Goal: Transaction & Acquisition: Purchase product/service

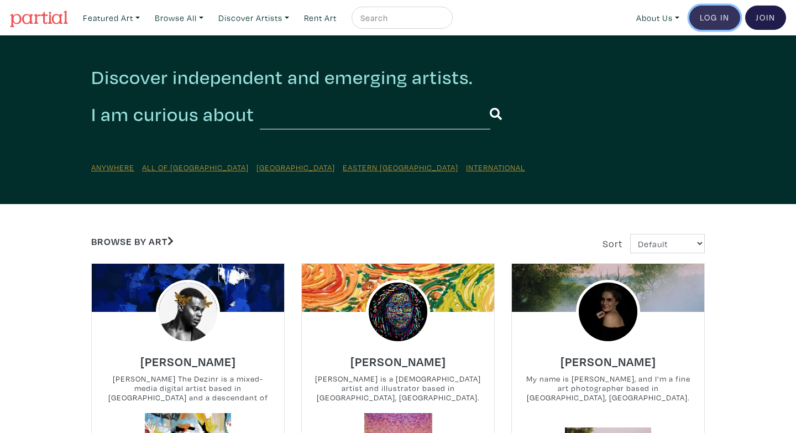
click at [721, 20] on link "Log In" at bounding box center [715, 18] width 51 height 24
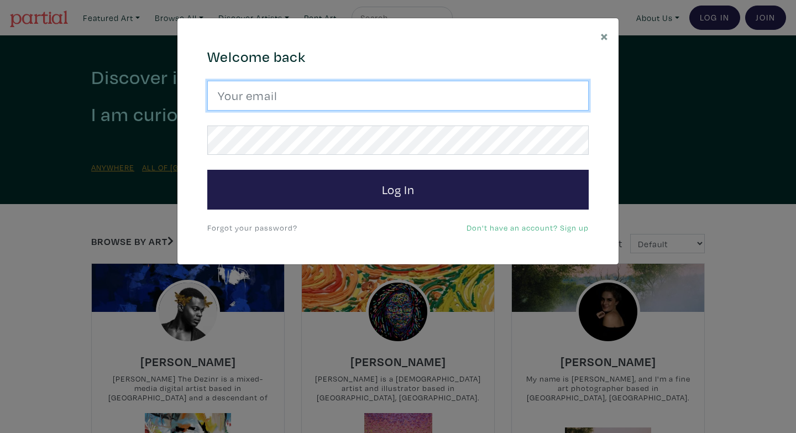
click at [279, 96] on input "email" at bounding box center [398, 96] width 382 height 30
type input "zshubat@gmail.com"
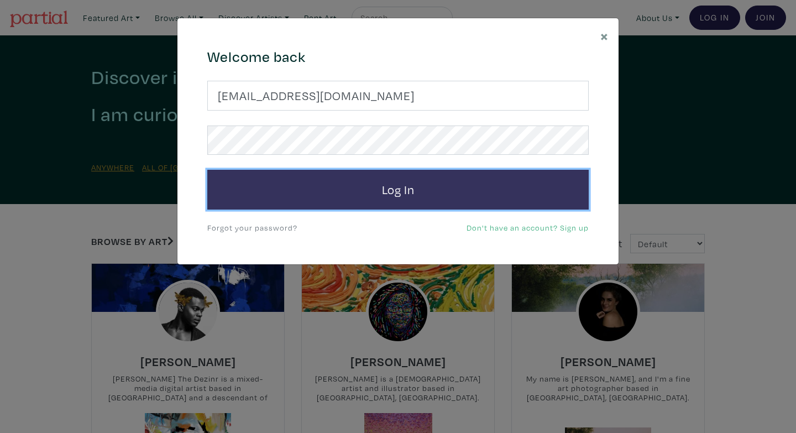
click at [331, 185] on button "Log In" at bounding box center [398, 190] width 382 height 40
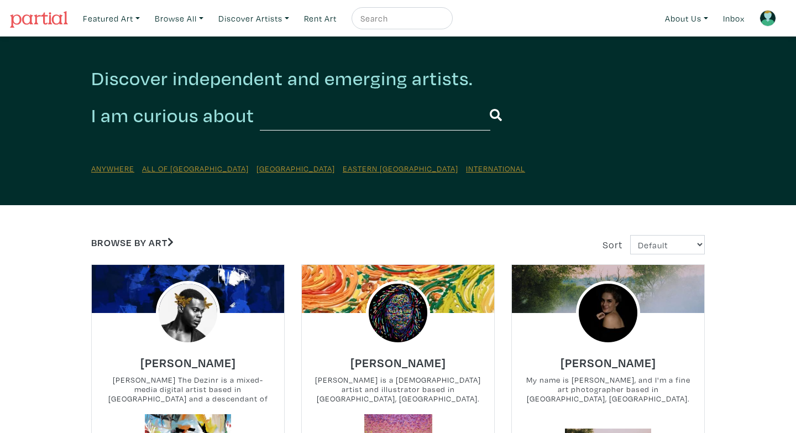
click at [774, 17] on img at bounding box center [768, 18] width 17 height 17
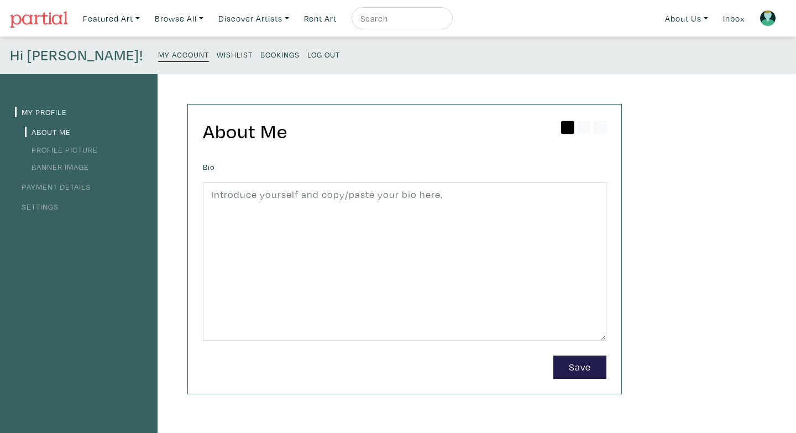
click at [217, 58] on small "Wishlist" at bounding box center [235, 54] width 36 height 11
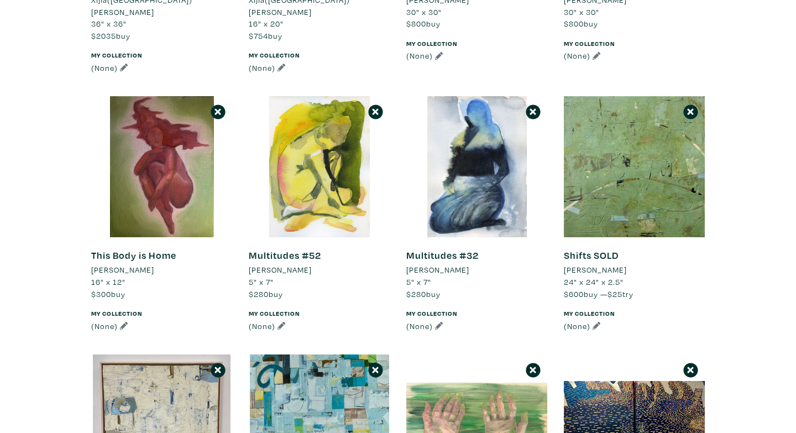
scroll to position [1696, 0]
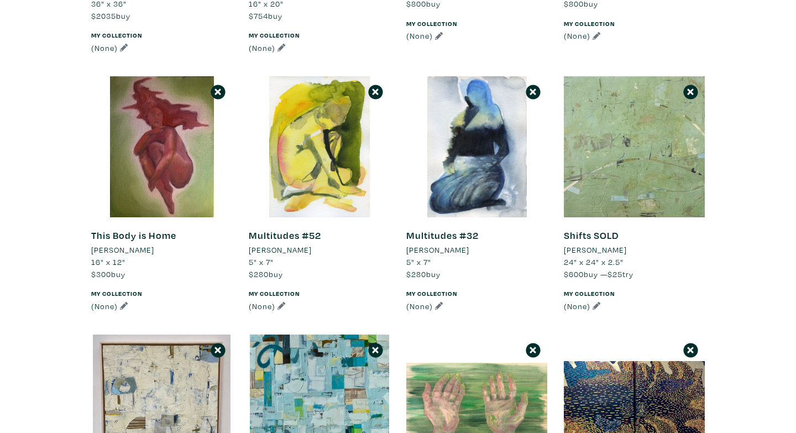
click at [628, 158] on div at bounding box center [634, 146] width 141 height 141
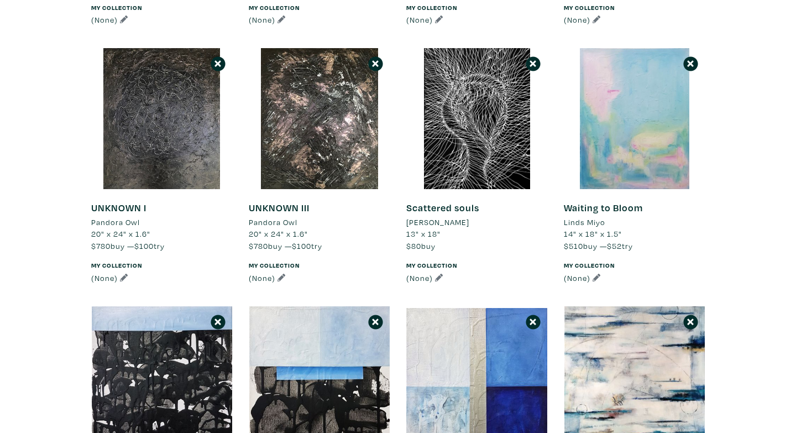
scroll to position [6135, 0]
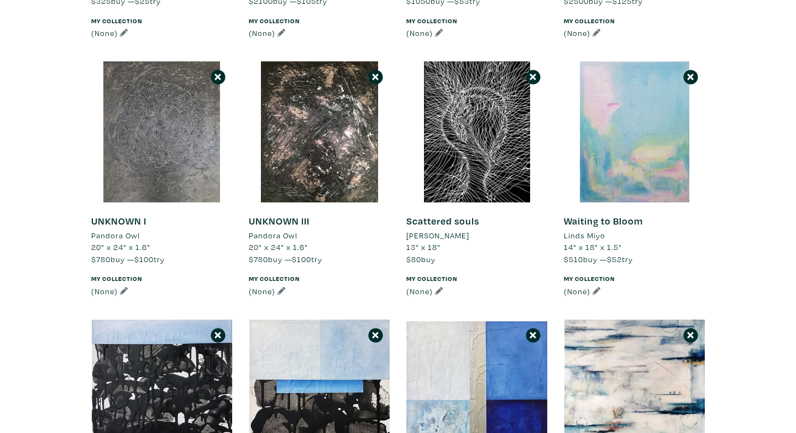
click at [174, 142] on div at bounding box center [161, 131] width 141 height 141
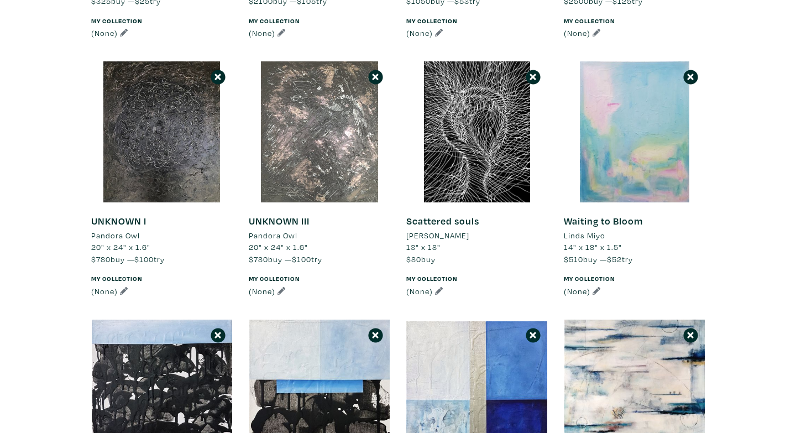
click at [358, 123] on div at bounding box center [319, 131] width 141 height 141
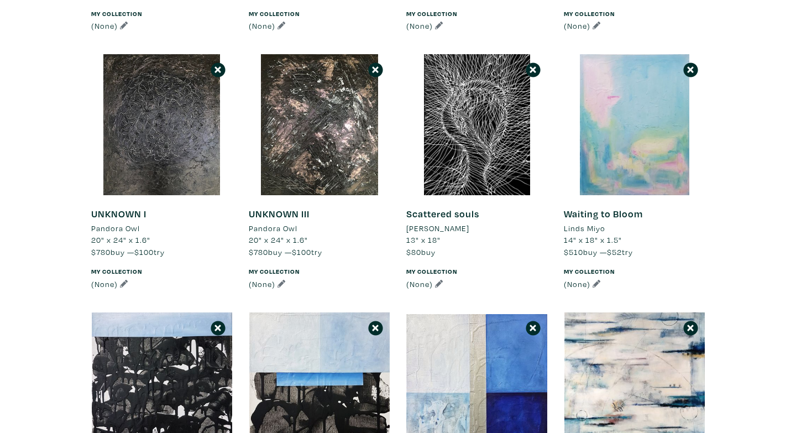
scroll to position [6144, 0]
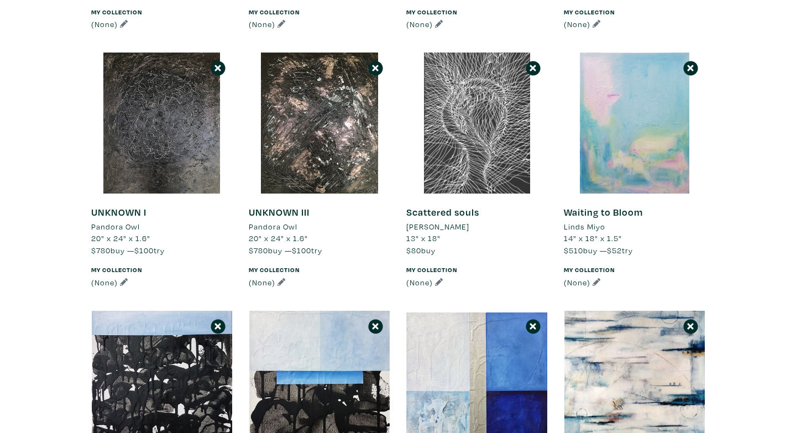
click at [509, 80] on div at bounding box center [476, 123] width 141 height 141
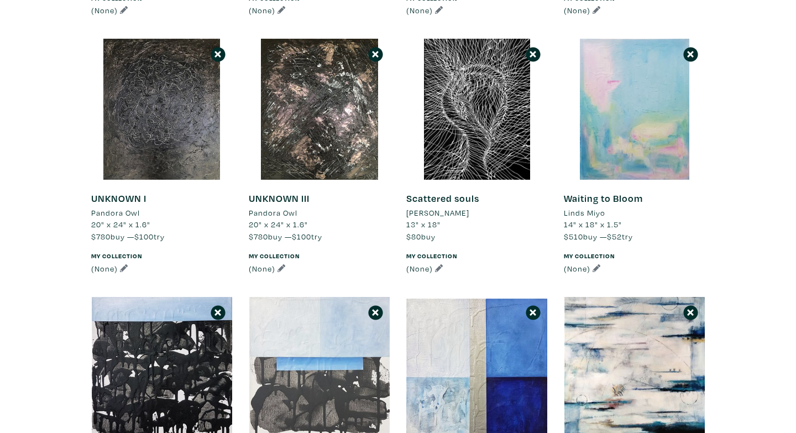
scroll to position [6156, 0]
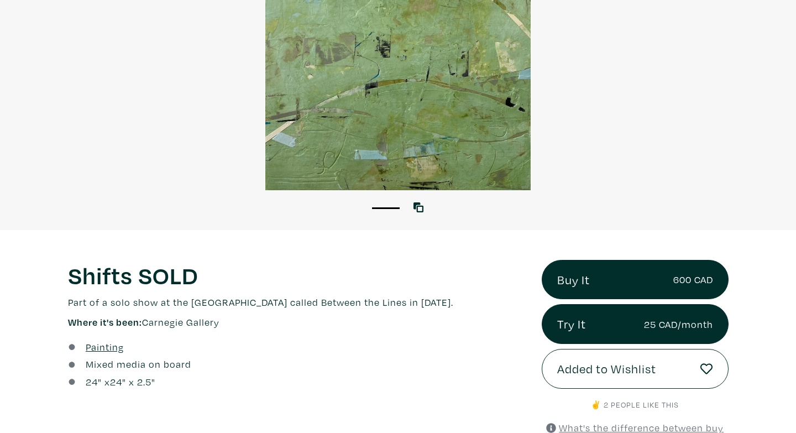
scroll to position [142, 0]
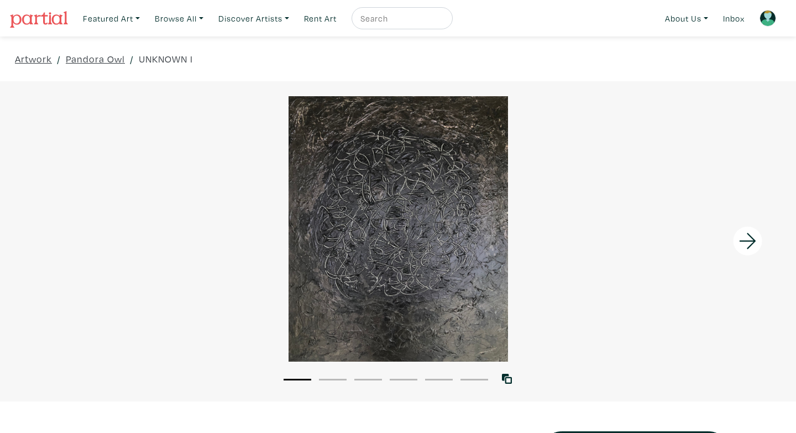
click at [756, 242] on icon at bounding box center [748, 241] width 38 height 30
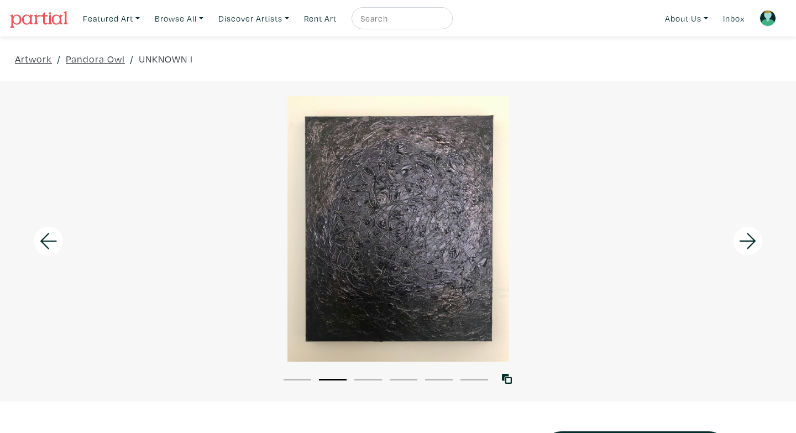
click at [756, 242] on icon at bounding box center [748, 241] width 38 height 30
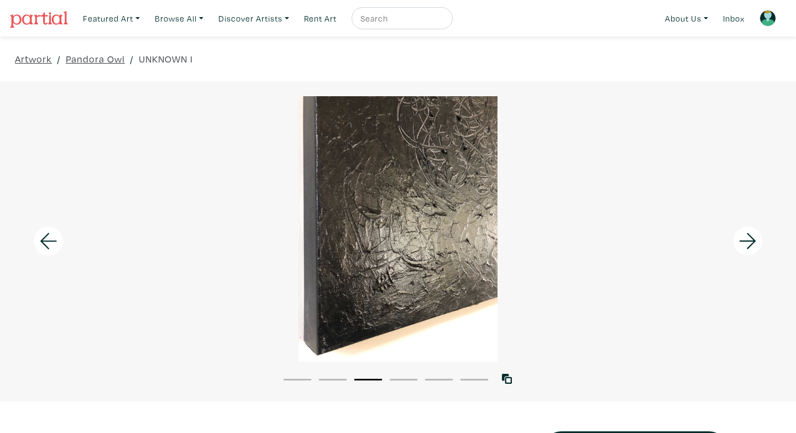
click at [756, 242] on icon at bounding box center [748, 241] width 38 height 30
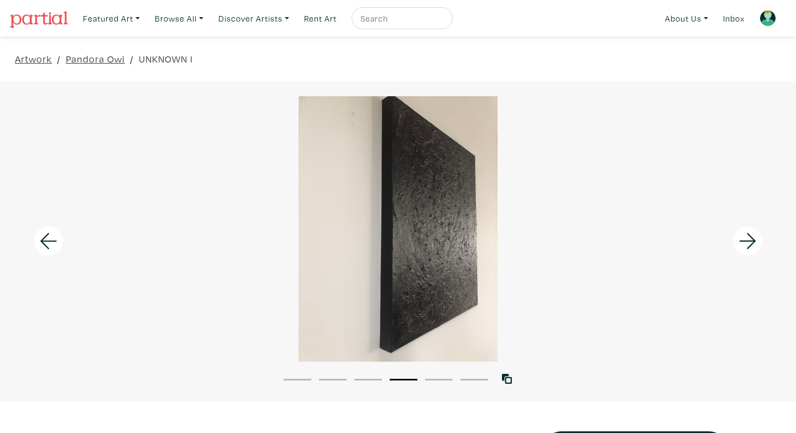
click at [756, 243] on icon at bounding box center [748, 241] width 38 height 30
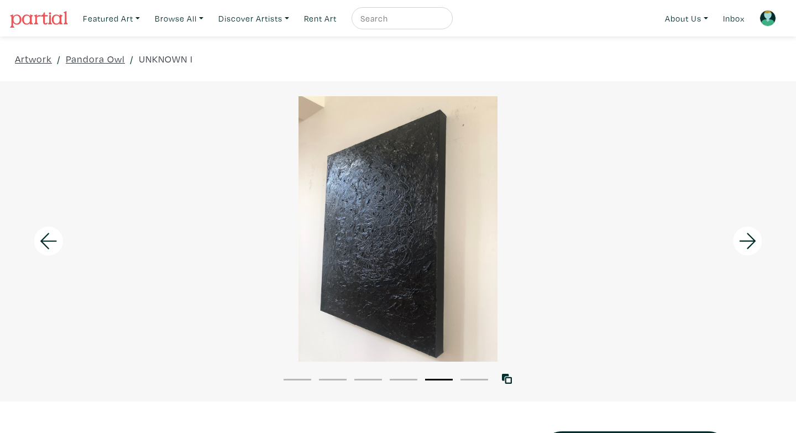
click at [757, 243] on icon at bounding box center [748, 241] width 38 height 30
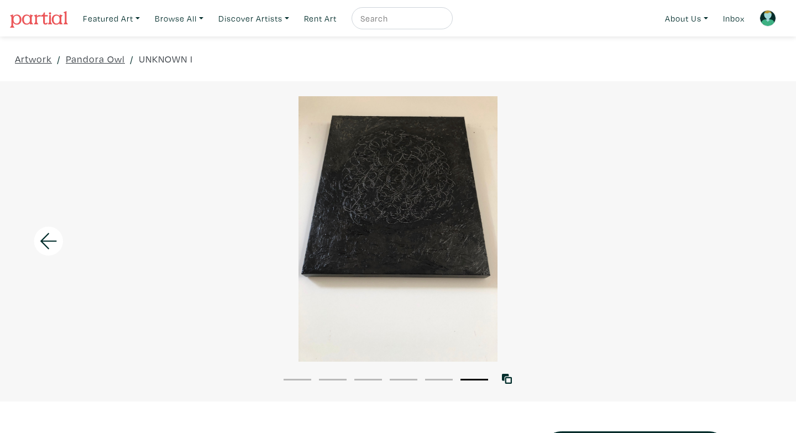
click at [758, 243] on div at bounding box center [398, 228] width 796 height 265
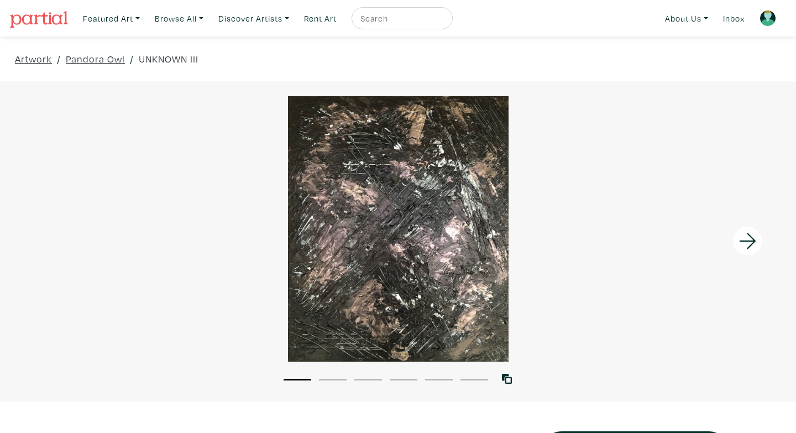
click at [758, 235] on icon at bounding box center [748, 241] width 38 height 30
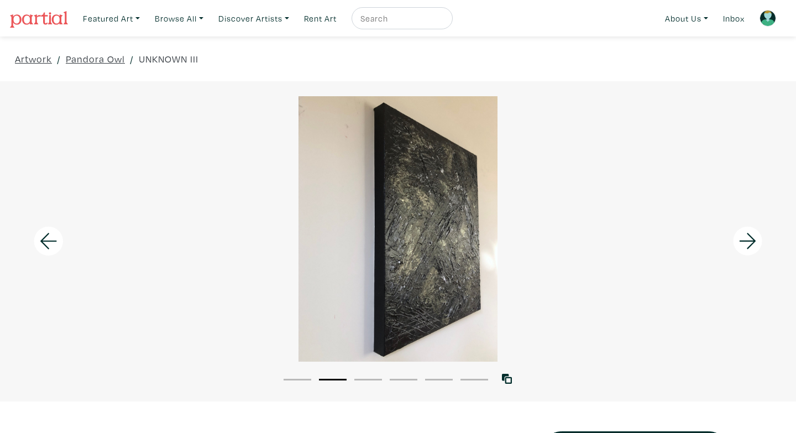
click at [758, 235] on icon at bounding box center [748, 241] width 38 height 30
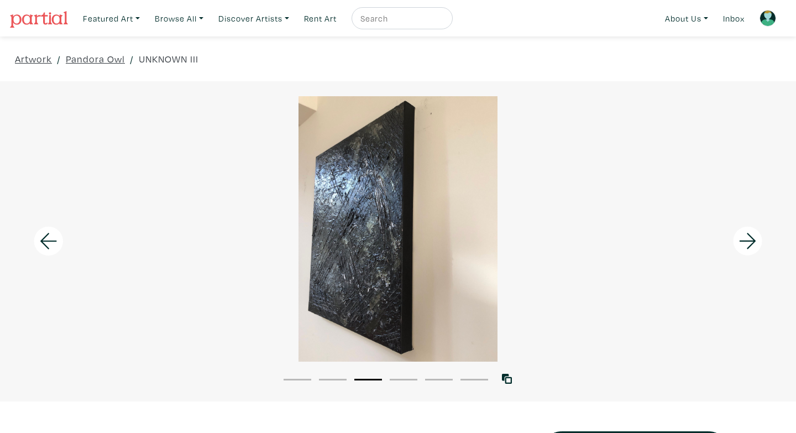
click at [759, 236] on icon at bounding box center [748, 241] width 38 height 30
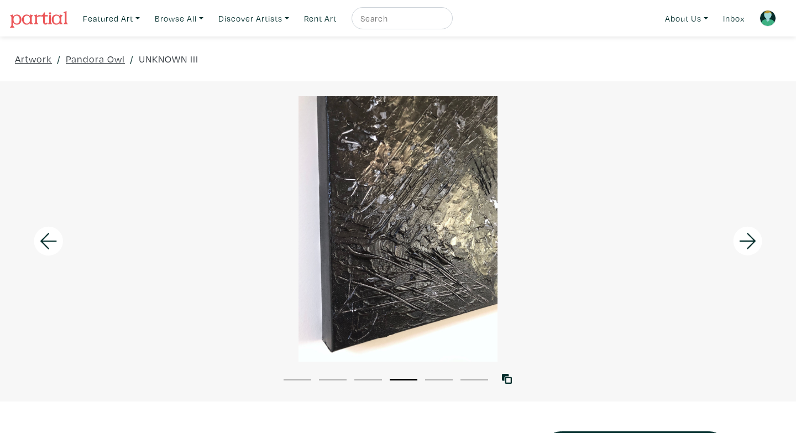
click at [759, 237] on icon at bounding box center [748, 241] width 38 height 30
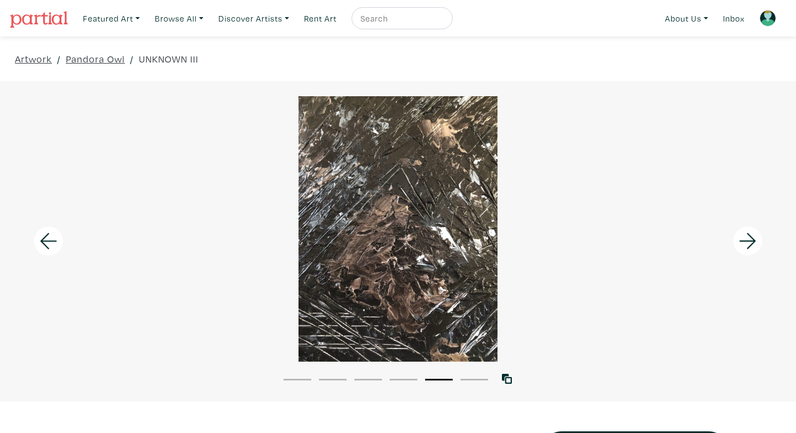
click at [760, 238] on icon at bounding box center [748, 241] width 38 height 30
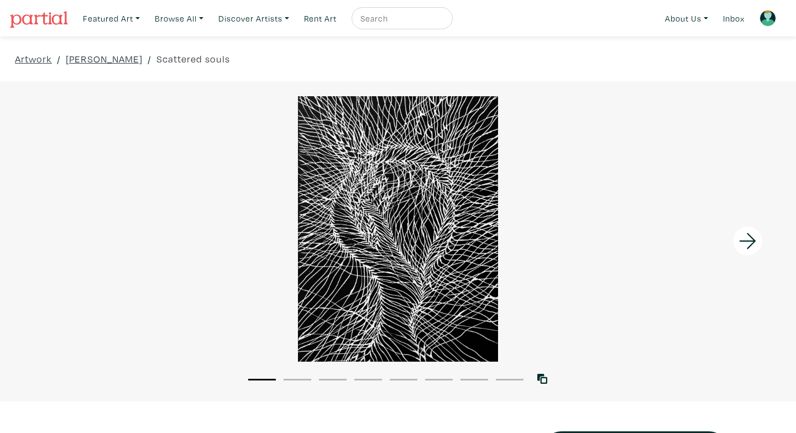
click at [746, 244] on icon at bounding box center [748, 241] width 38 height 30
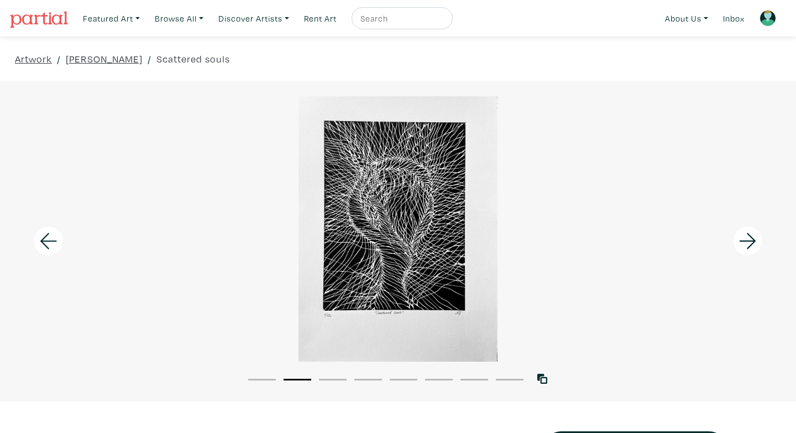
click at [746, 244] on icon at bounding box center [748, 241] width 38 height 30
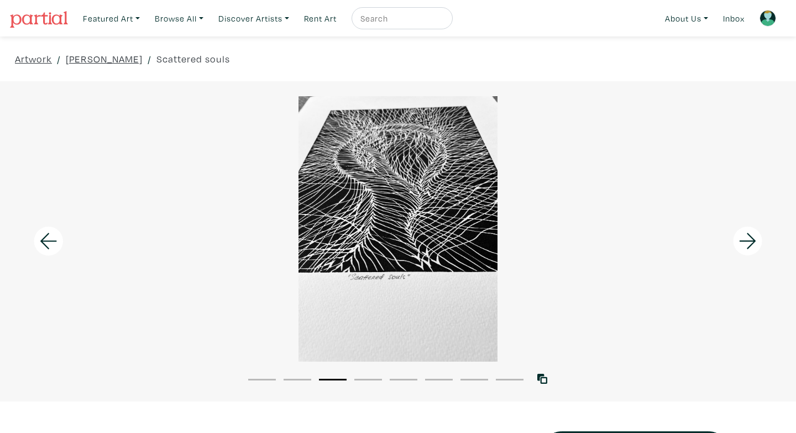
click at [746, 245] on icon at bounding box center [748, 241] width 38 height 30
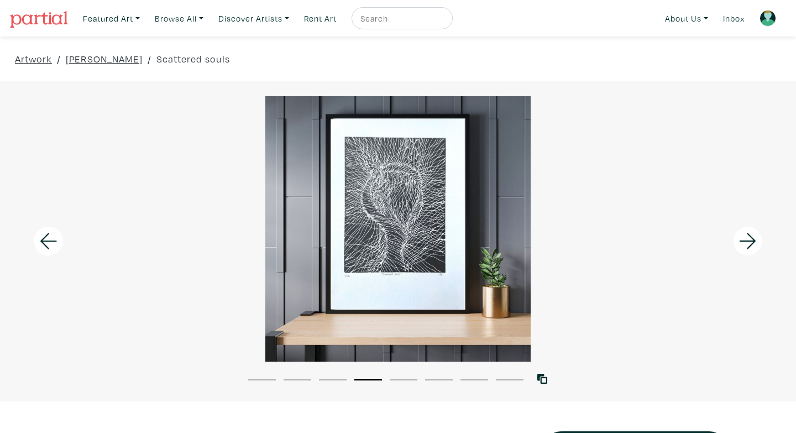
click at [746, 245] on icon at bounding box center [748, 241] width 38 height 30
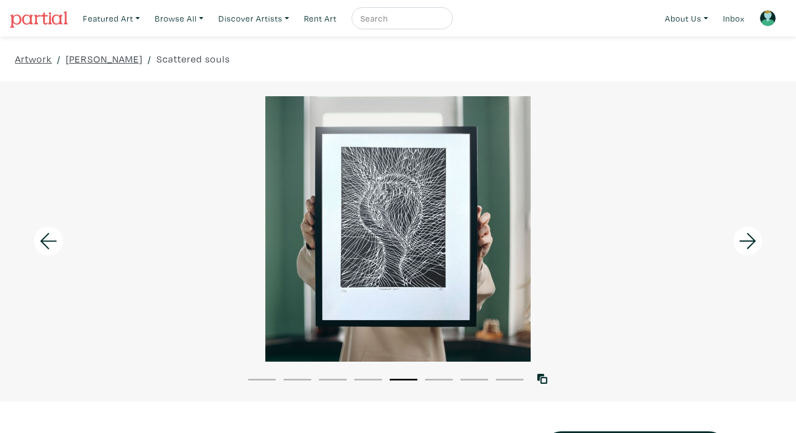
click at [746, 245] on icon at bounding box center [748, 241] width 38 height 30
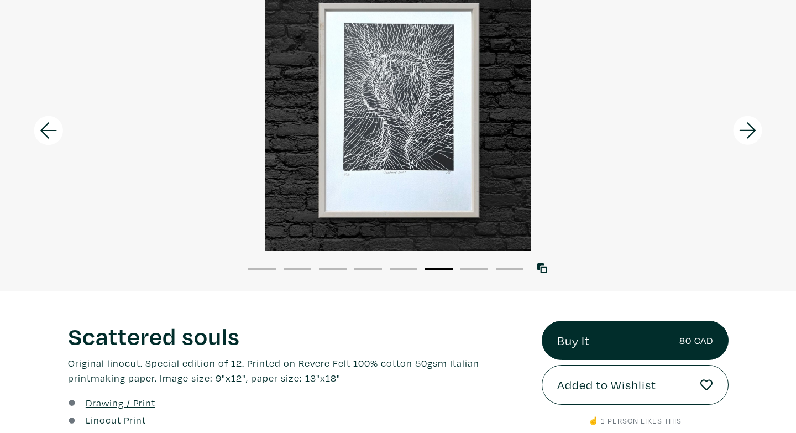
scroll to position [67, 0]
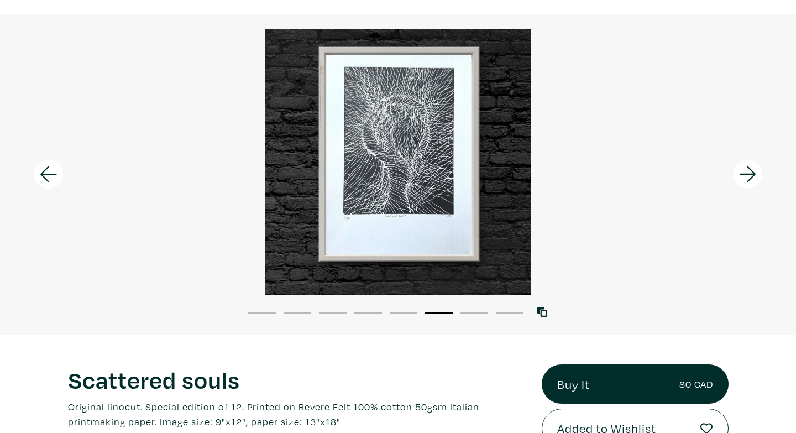
click at [757, 178] on icon at bounding box center [748, 174] width 38 height 30
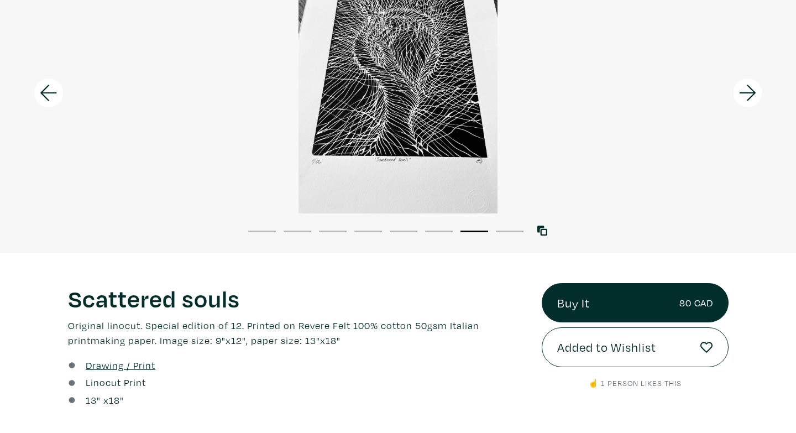
scroll to position [0, 0]
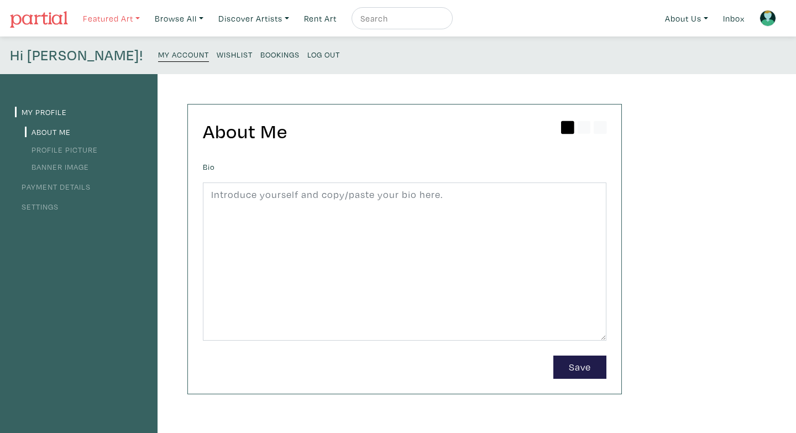
click at [144, 20] on link "Featured Art" at bounding box center [111, 18] width 67 height 23
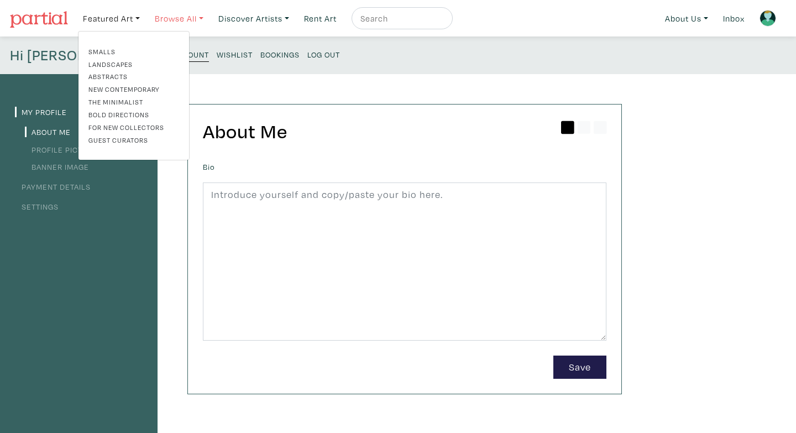
click at [180, 20] on link "Browse All" at bounding box center [179, 18] width 59 height 23
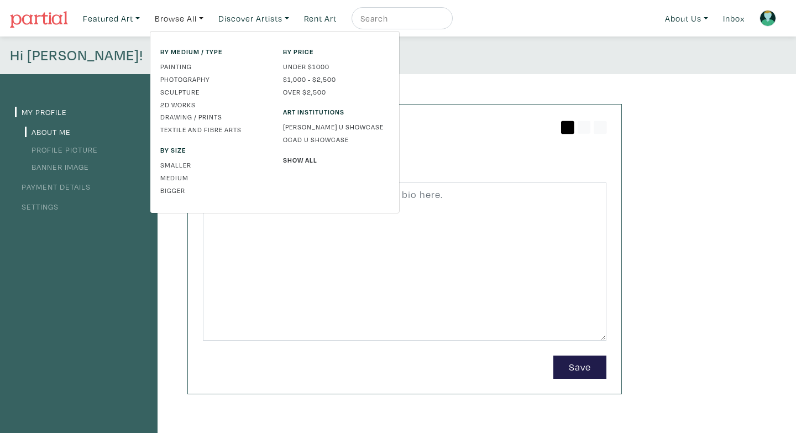
click at [307, 166] on div "By price Under $1000 $1,000 - $2,500 Over $2,500 Art Institutions [PERSON_NAME]…" at bounding box center [336, 122] width 123 height 152
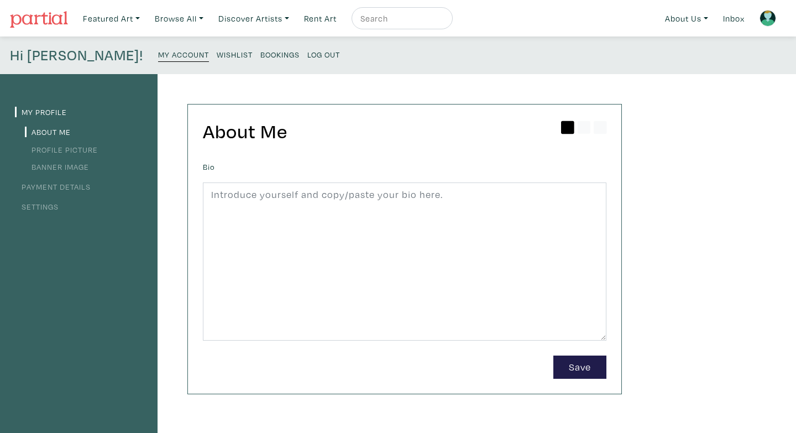
click at [46, 21] on img at bounding box center [39, 19] width 58 height 17
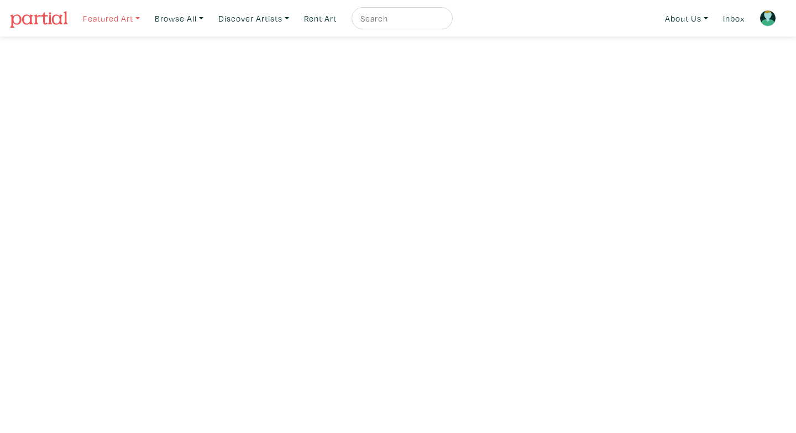
click at [138, 17] on link "Featured Art" at bounding box center [111, 18] width 67 height 23
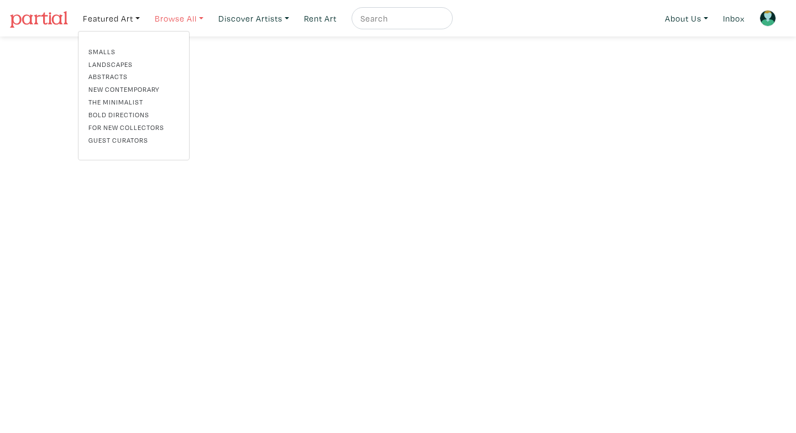
click at [191, 18] on link "Browse All" at bounding box center [179, 18] width 59 height 23
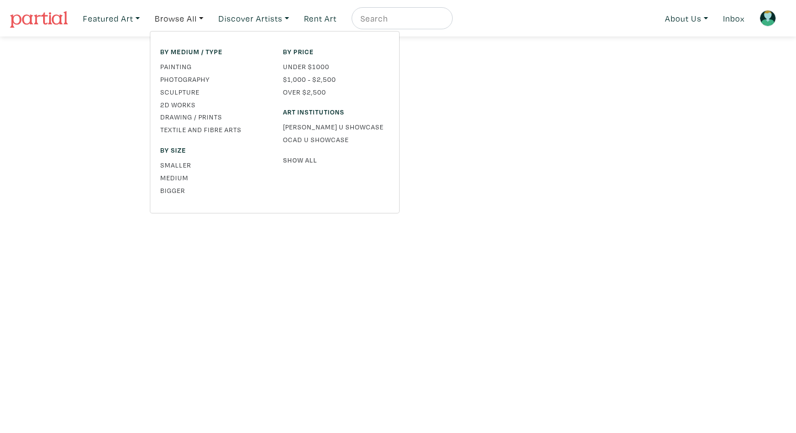
click at [301, 163] on link "Show All" at bounding box center [336, 160] width 106 height 10
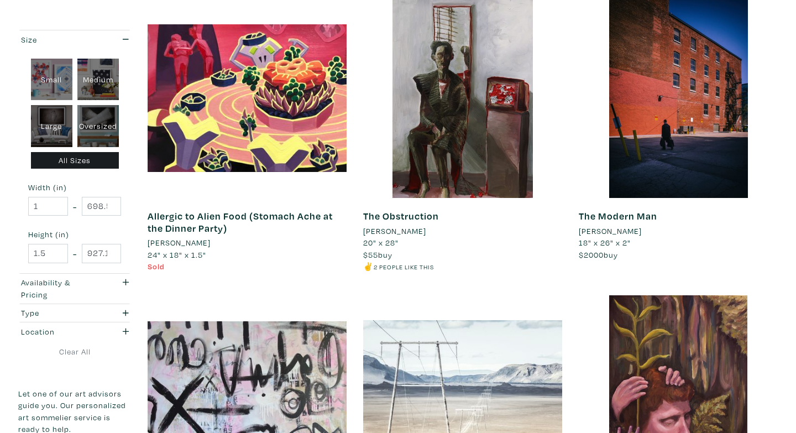
scroll to position [1953, 0]
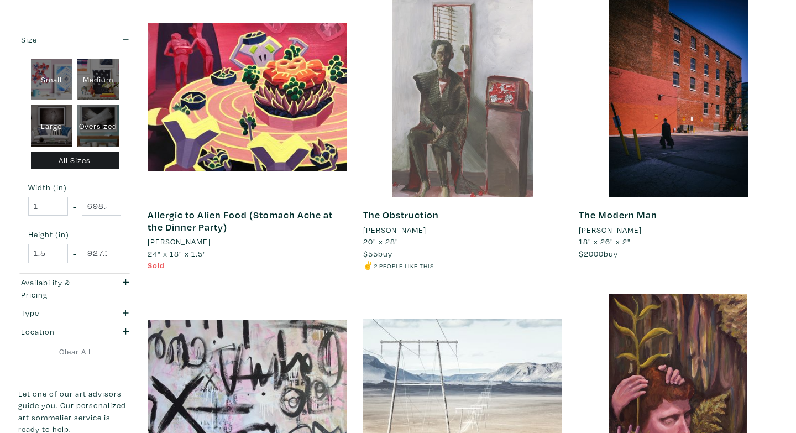
click at [481, 142] on div at bounding box center [462, 97] width 199 height 199
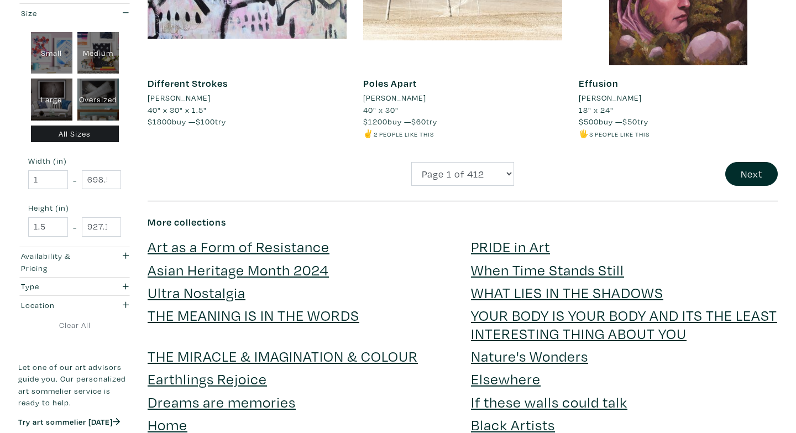
scroll to position [2383, 0]
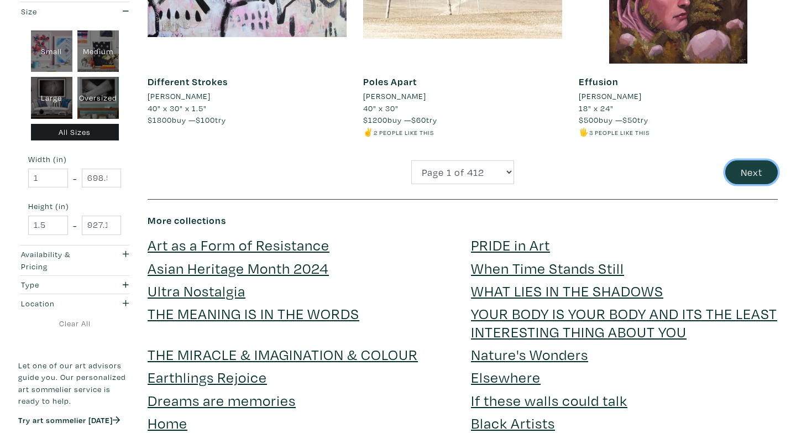
click at [749, 177] on button "Next" at bounding box center [751, 172] width 53 height 24
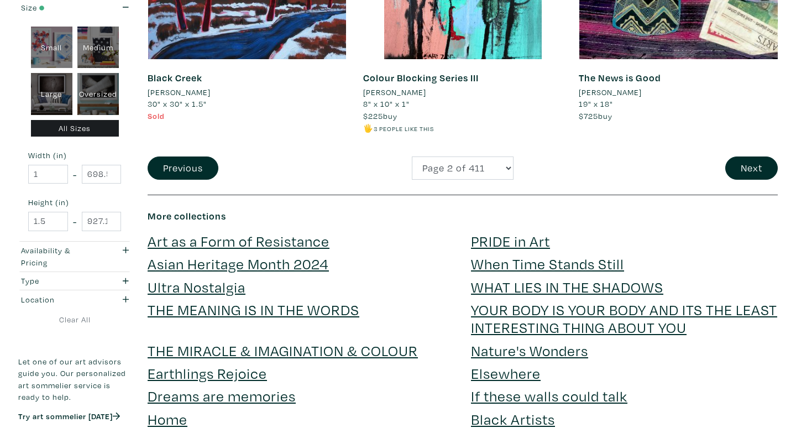
scroll to position [2414, 0]
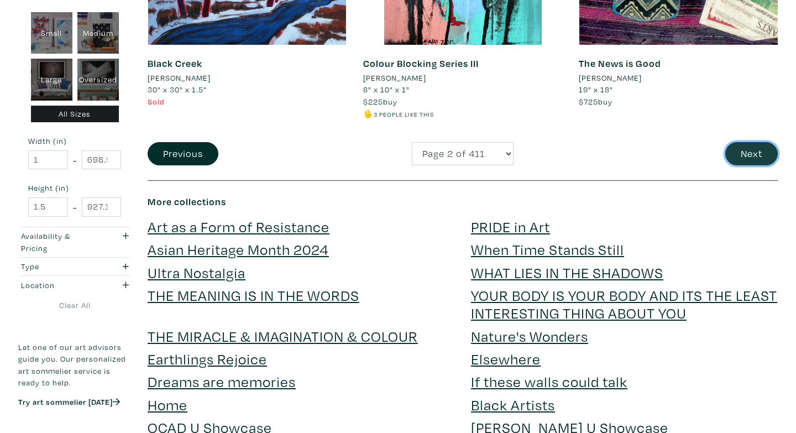
click at [748, 159] on button "Next" at bounding box center [751, 154] width 53 height 24
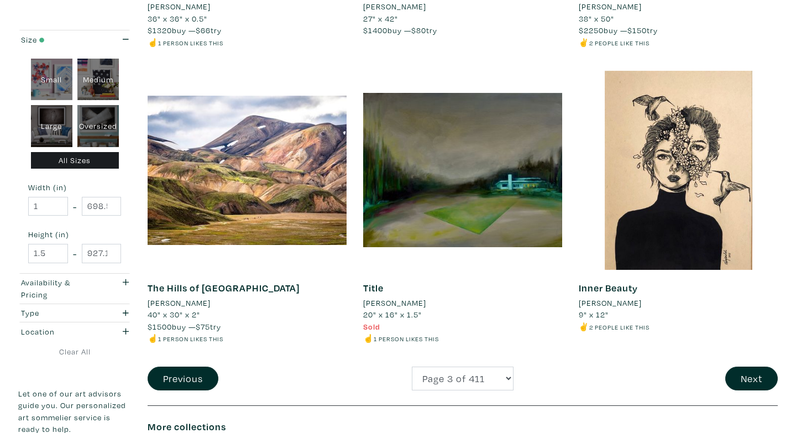
scroll to position [2241, 0]
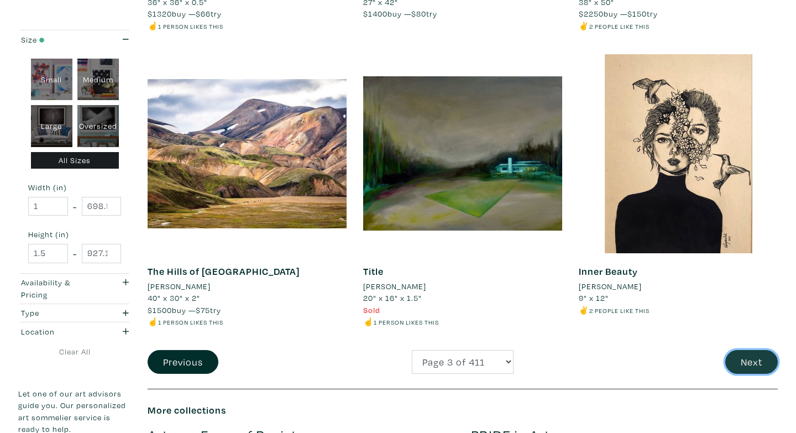
click at [750, 357] on button "Next" at bounding box center [751, 362] width 53 height 24
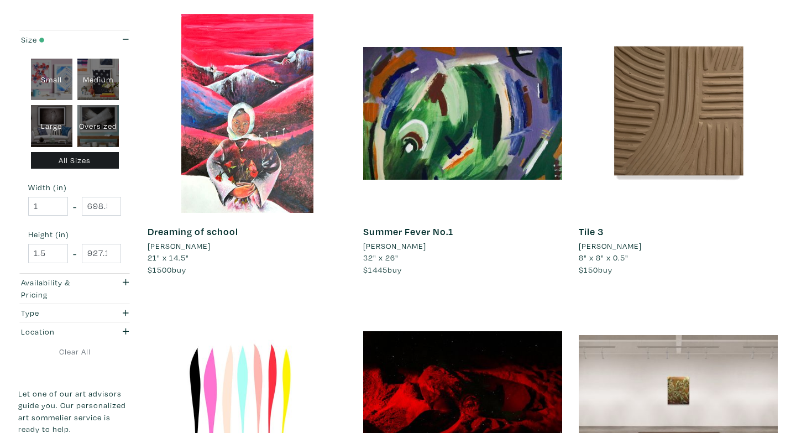
scroll to position [184, 0]
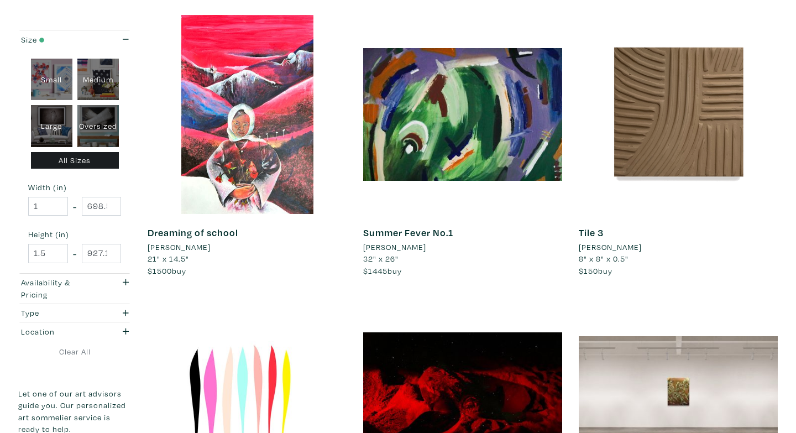
click at [627, 247] on li "[PERSON_NAME]" at bounding box center [610, 247] width 63 height 12
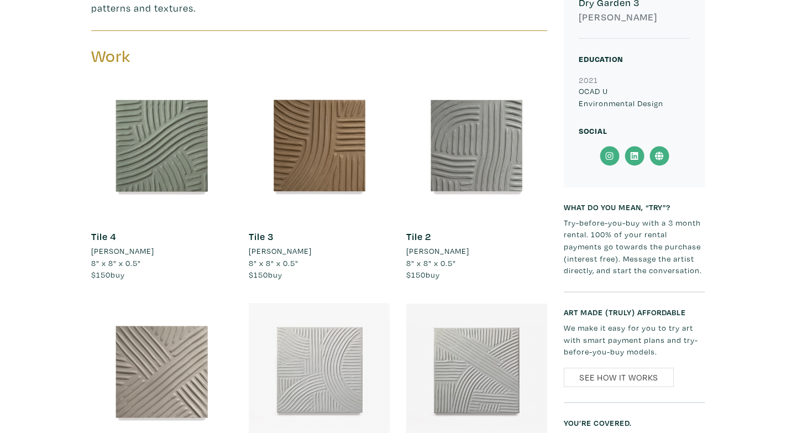
scroll to position [394, 0]
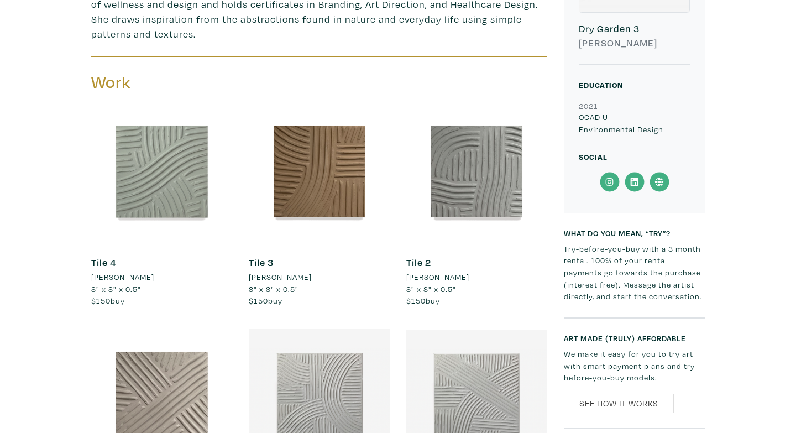
click at [169, 173] on div at bounding box center [161, 173] width 141 height 141
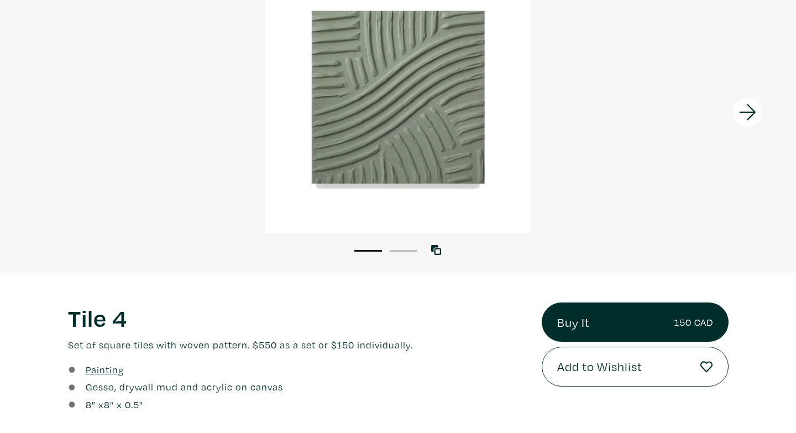
scroll to position [128, 0]
click at [757, 123] on icon at bounding box center [748, 113] width 38 height 30
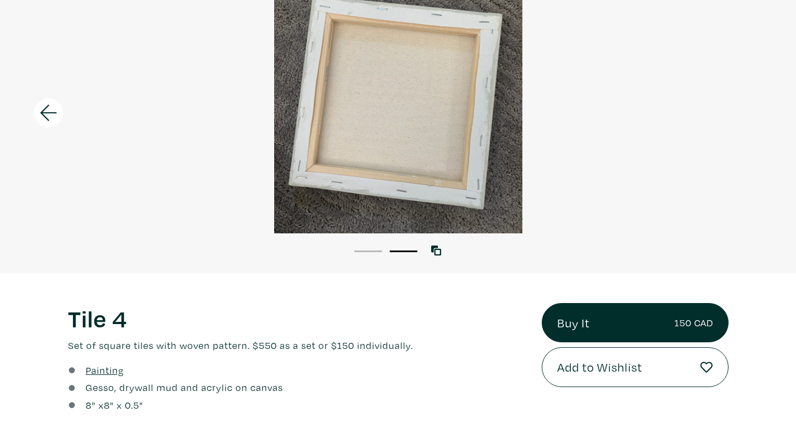
click at [46, 121] on icon at bounding box center [49, 113] width 38 height 30
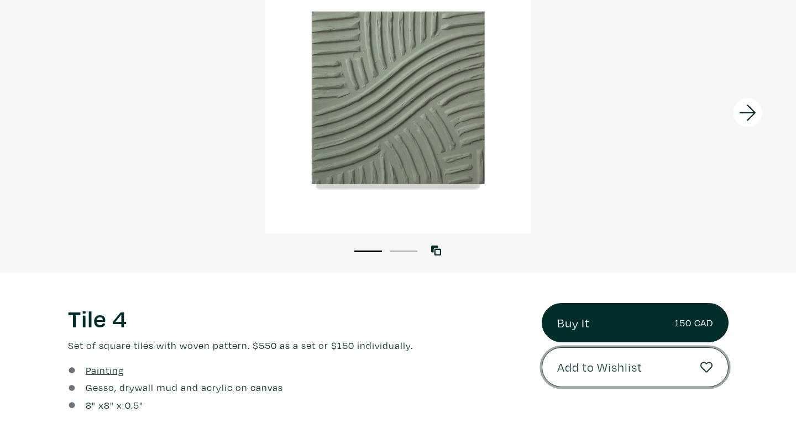
click at [602, 378] on button "Add to Wishlist" at bounding box center [635, 367] width 187 height 40
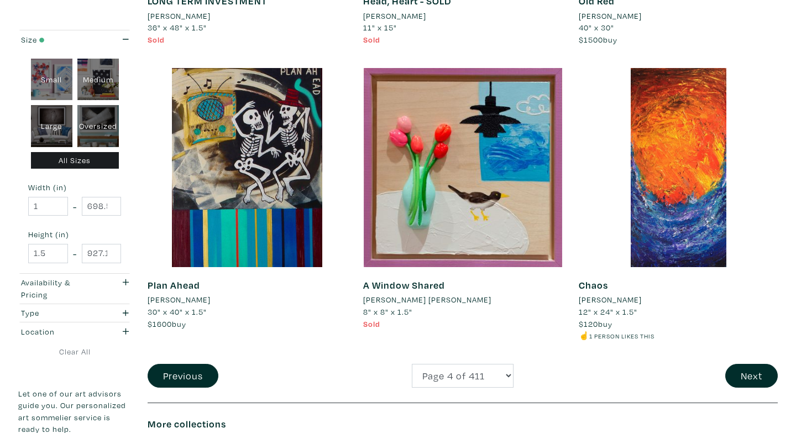
scroll to position [2234, 0]
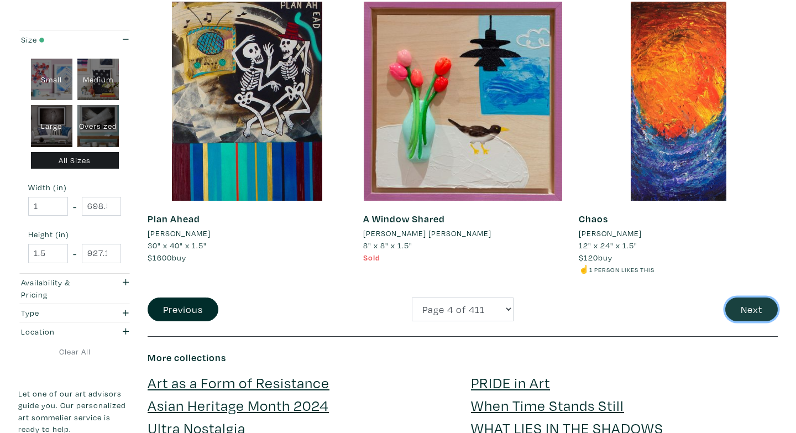
click at [745, 310] on button "Next" at bounding box center [751, 309] width 53 height 24
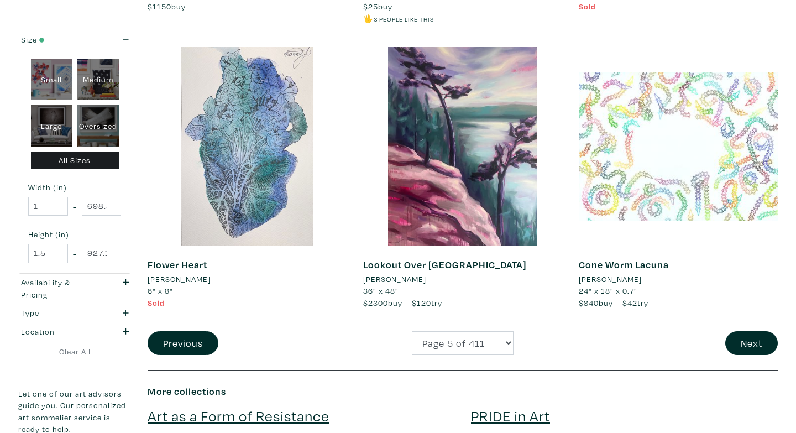
scroll to position [2221, 0]
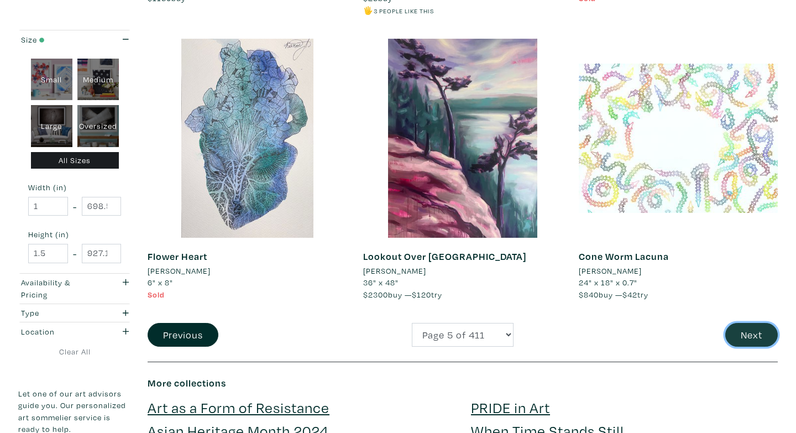
click at [743, 331] on button "Next" at bounding box center [751, 335] width 53 height 24
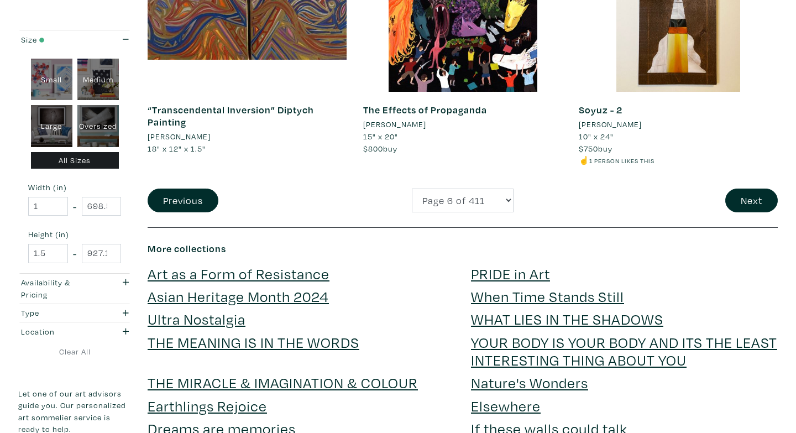
scroll to position [2366, 0]
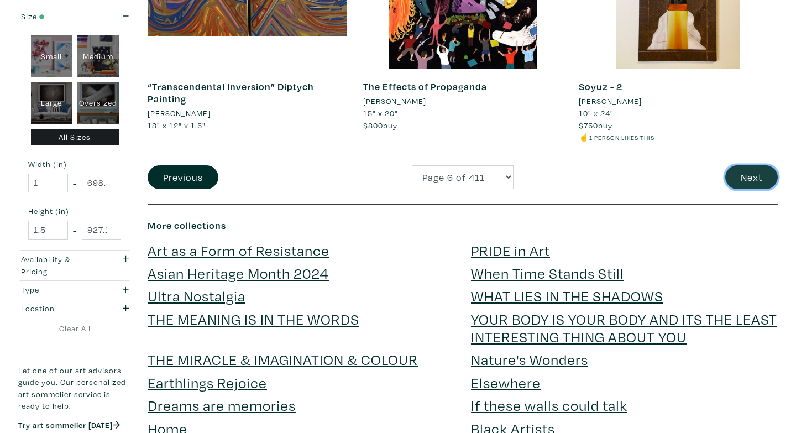
click at [764, 180] on button "Next" at bounding box center [751, 177] width 53 height 24
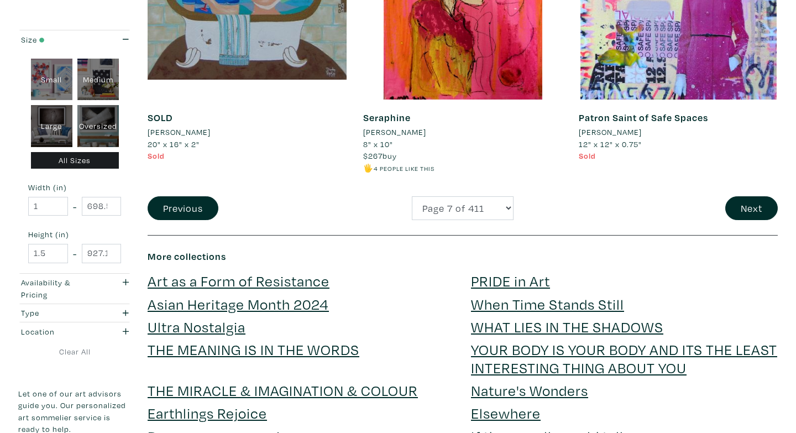
scroll to position [2345, 0]
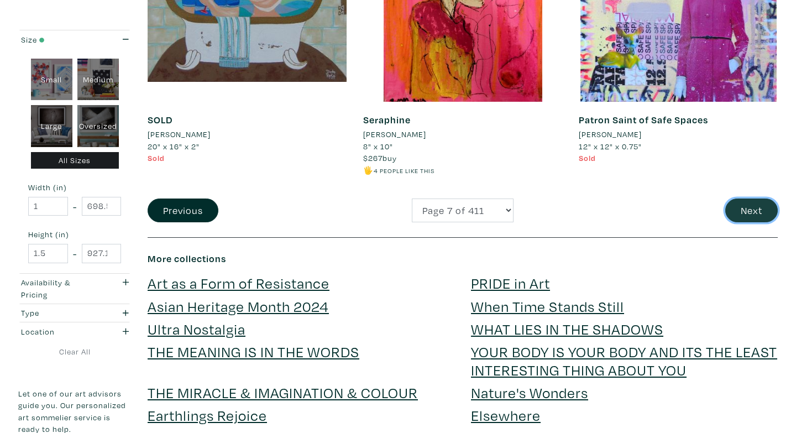
click at [730, 202] on button "Next" at bounding box center [751, 211] width 53 height 24
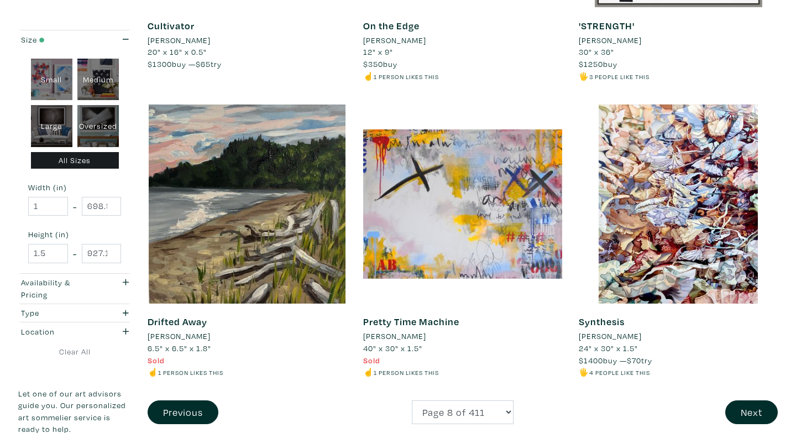
scroll to position [2175, 0]
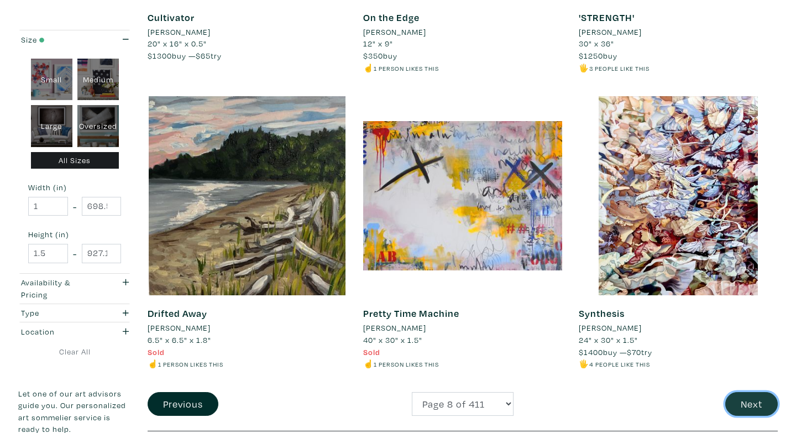
click at [743, 392] on button "Next" at bounding box center [751, 404] width 53 height 24
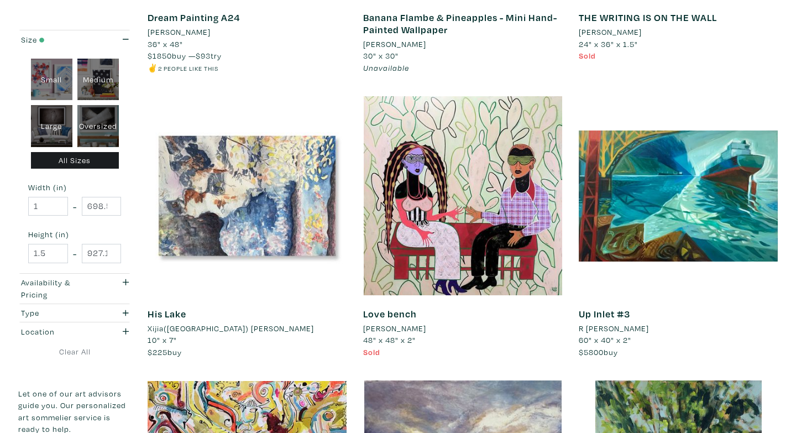
scroll to position [1287, 0]
click at [203, 327] on li "Xijia([GEOGRAPHIC_DATA]) [PERSON_NAME]" at bounding box center [231, 328] width 166 height 12
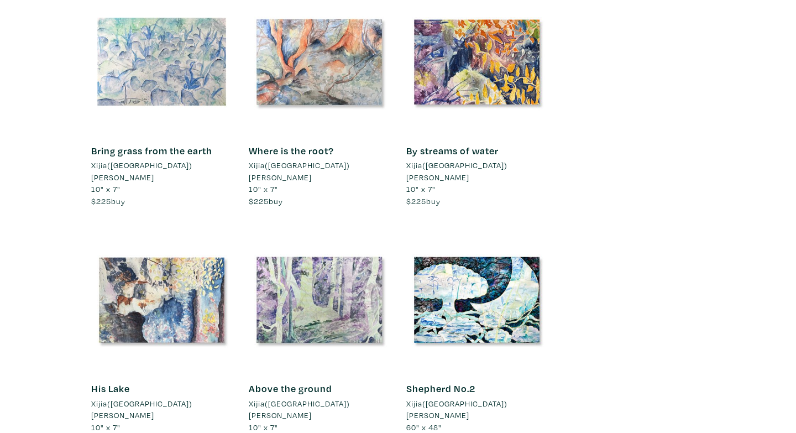
scroll to position [2304, 0]
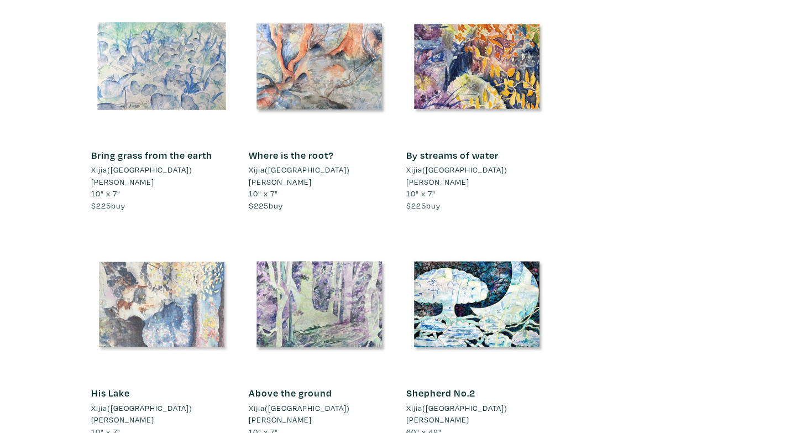
click at [137, 234] on div at bounding box center [161, 304] width 141 height 141
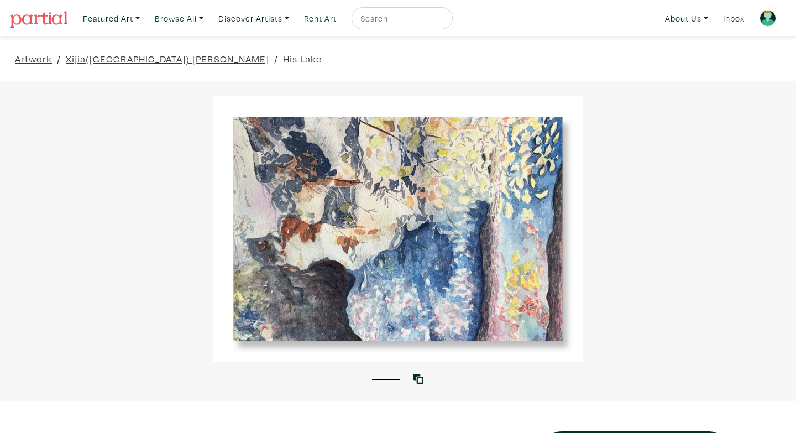
scroll to position [8, 0]
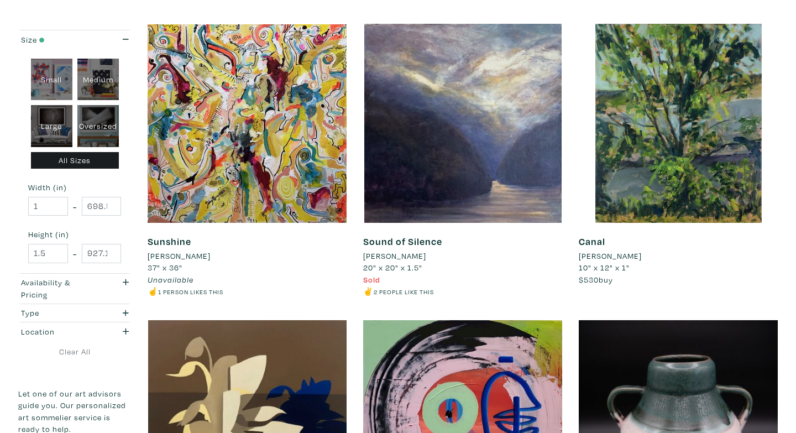
scroll to position [1646, 0]
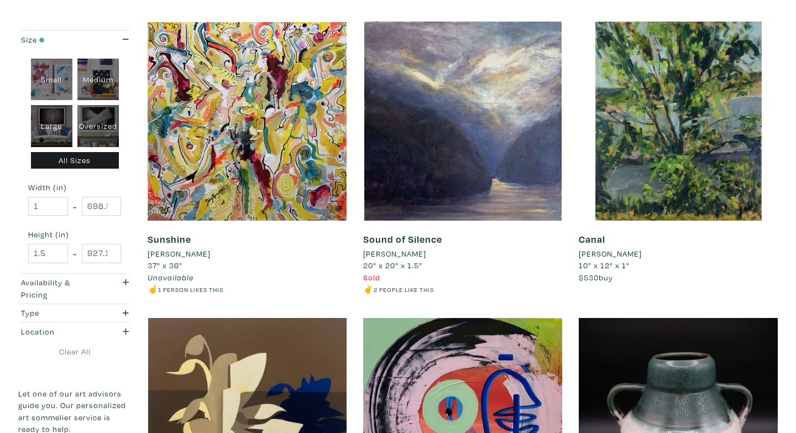
click at [412, 254] on li "Penny Griffin" at bounding box center [394, 254] width 63 height 12
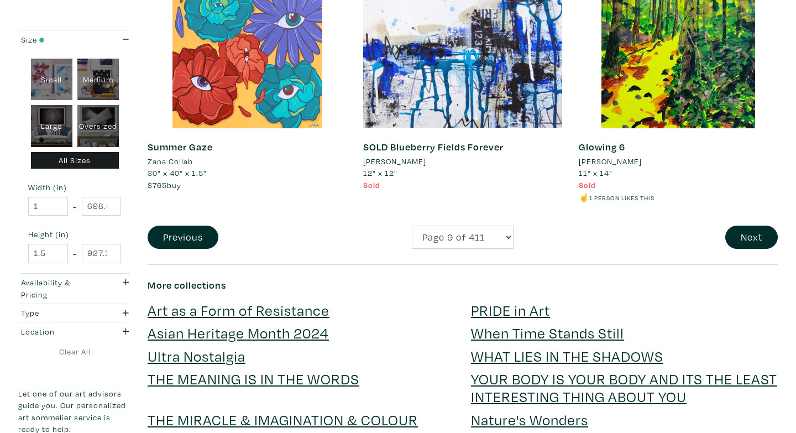
scroll to position [2329, 0]
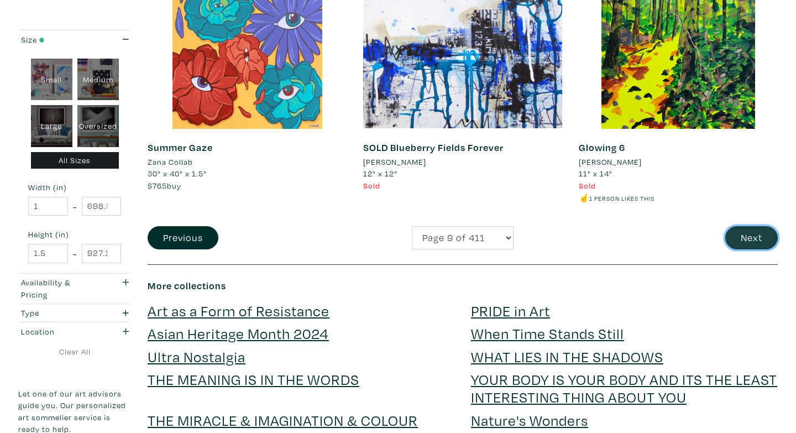
click at [769, 245] on button "Next" at bounding box center [751, 238] width 53 height 24
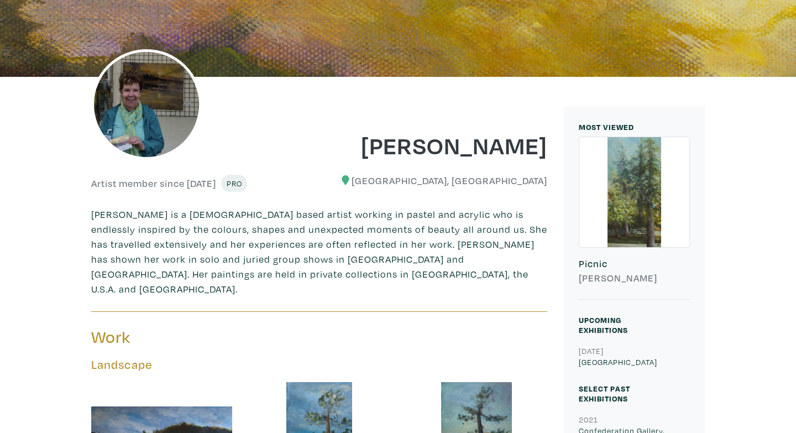
scroll to position [157, 0]
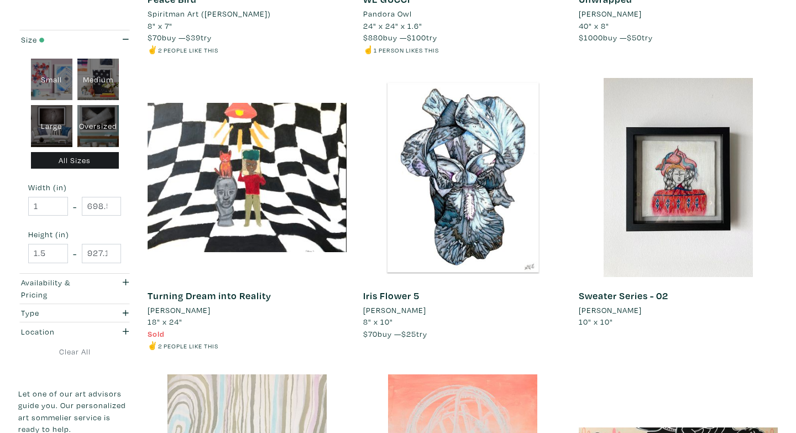
scroll to position [724, 0]
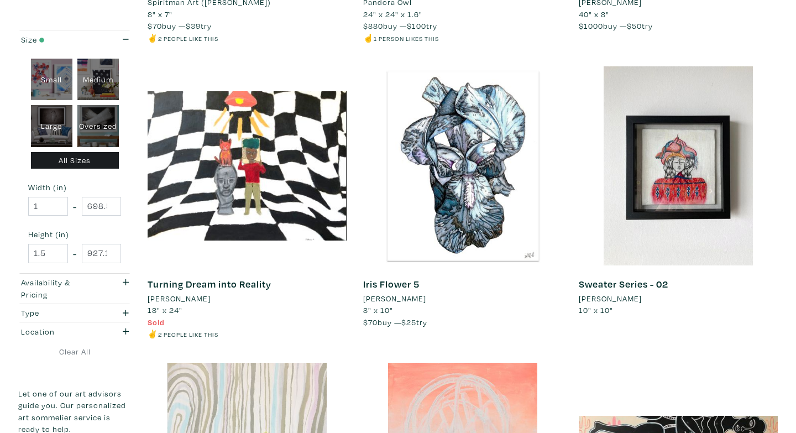
click at [392, 299] on li "Melissa Patel" at bounding box center [394, 298] width 63 height 12
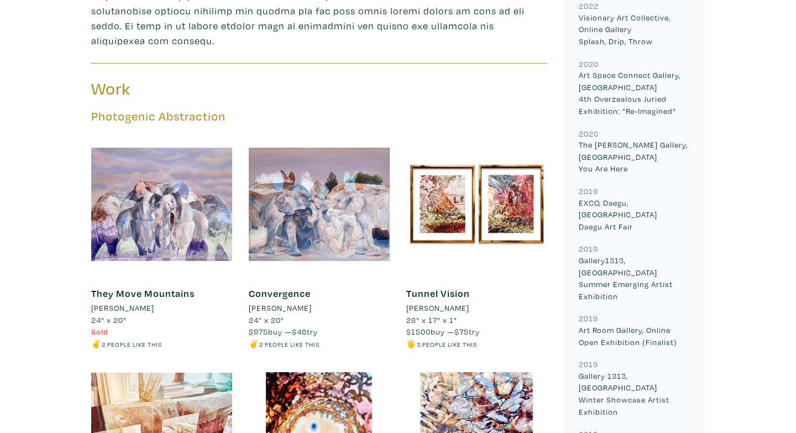
scroll to position [634, 0]
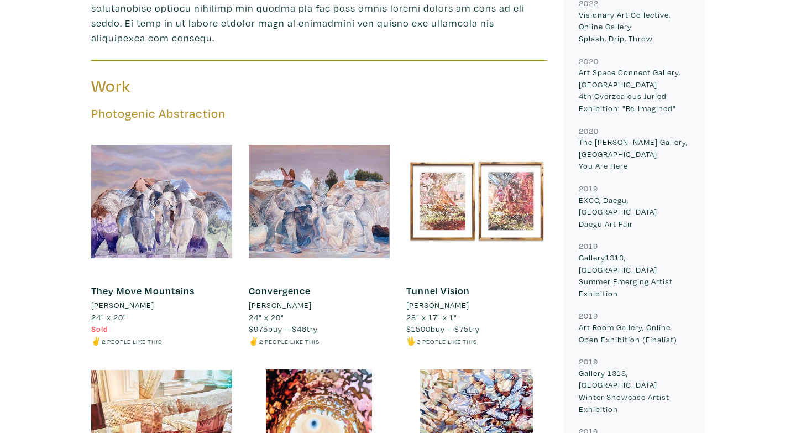
click at [473, 217] on div at bounding box center [476, 201] width 141 height 141
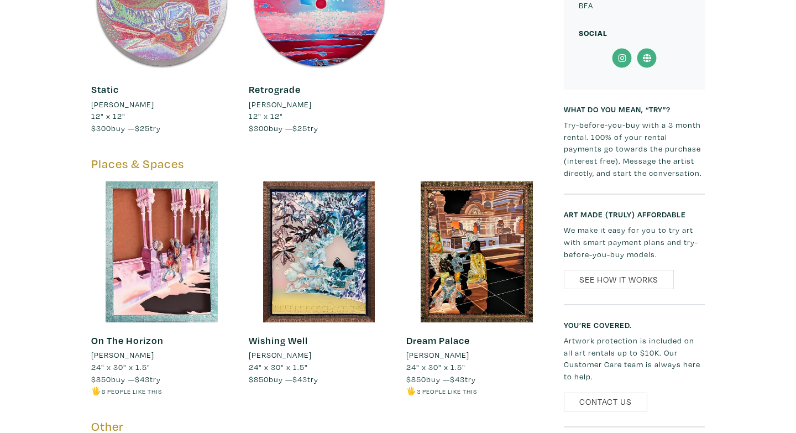
scroll to position [1571, 0]
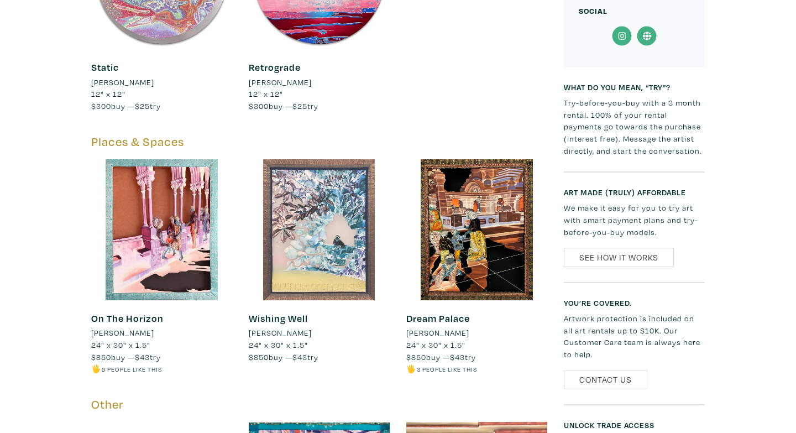
click at [310, 267] on div at bounding box center [319, 229] width 141 height 141
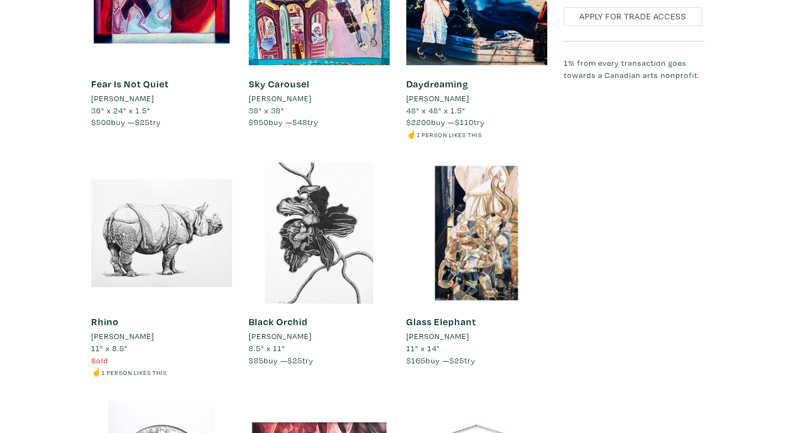
scroll to position [2070, 0]
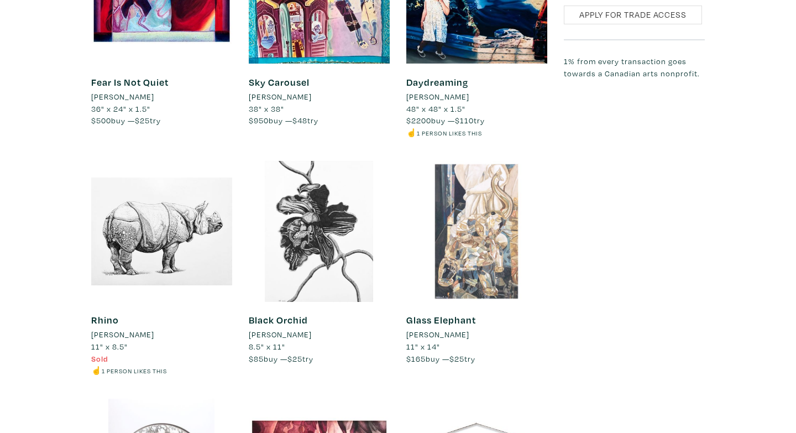
click at [480, 225] on div at bounding box center [476, 231] width 141 height 141
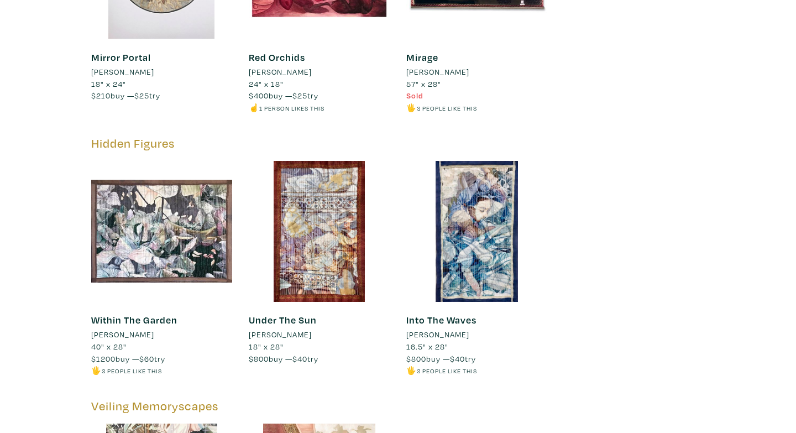
scroll to position [2573, 0]
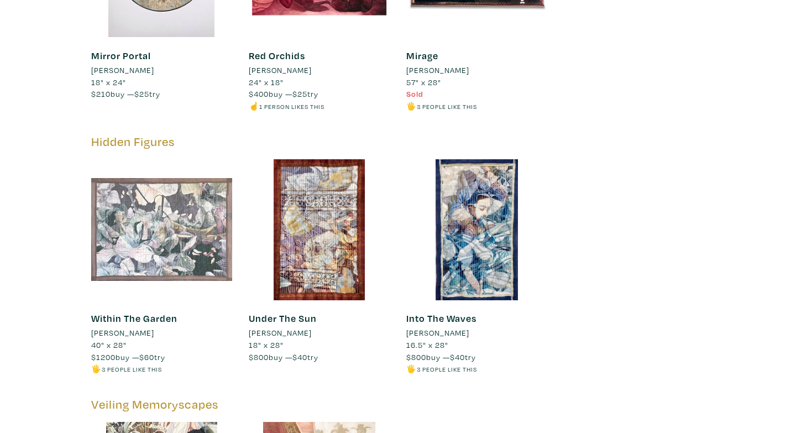
click at [180, 236] on div at bounding box center [161, 229] width 141 height 141
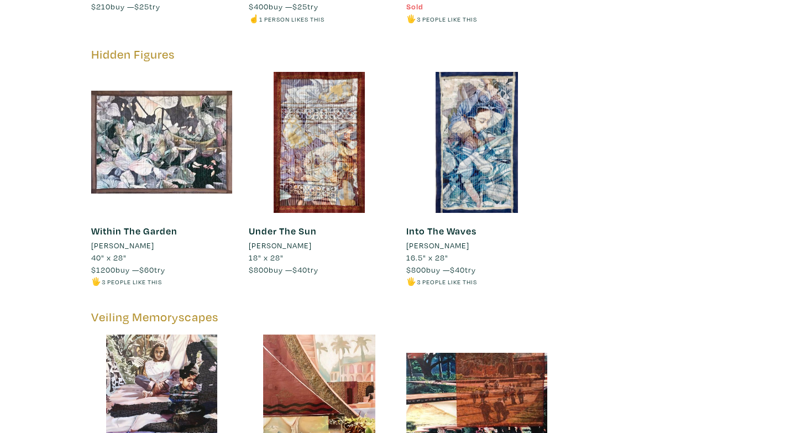
scroll to position [2692, 0]
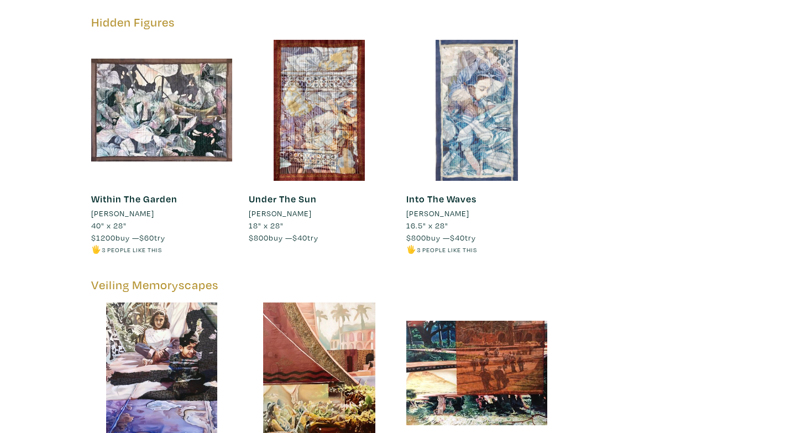
click at [490, 127] on div at bounding box center [476, 110] width 141 height 141
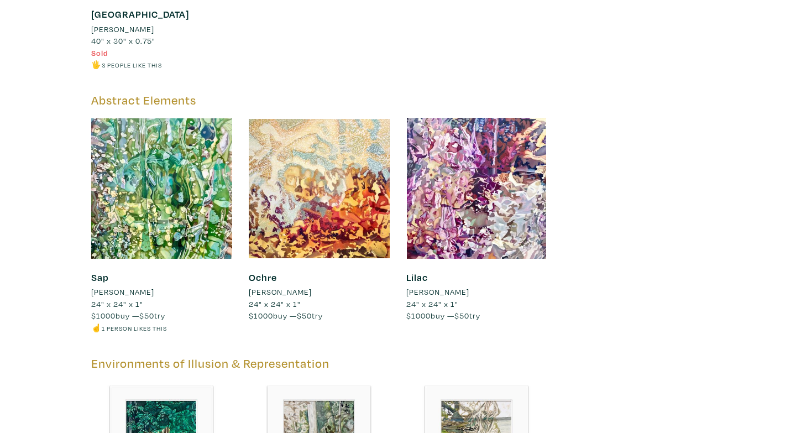
scroll to position [3491, 0]
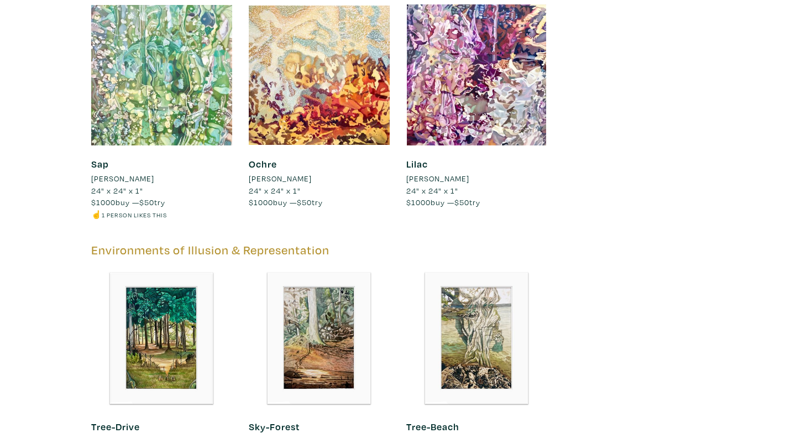
click at [180, 80] on div at bounding box center [161, 74] width 141 height 141
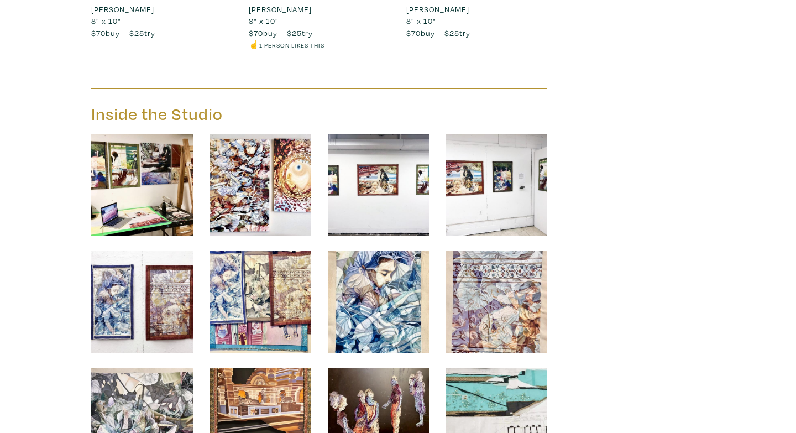
scroll to position [8048, 0]
click at [178, 196] on img at bounding box center [142, 185] width 102 height 102
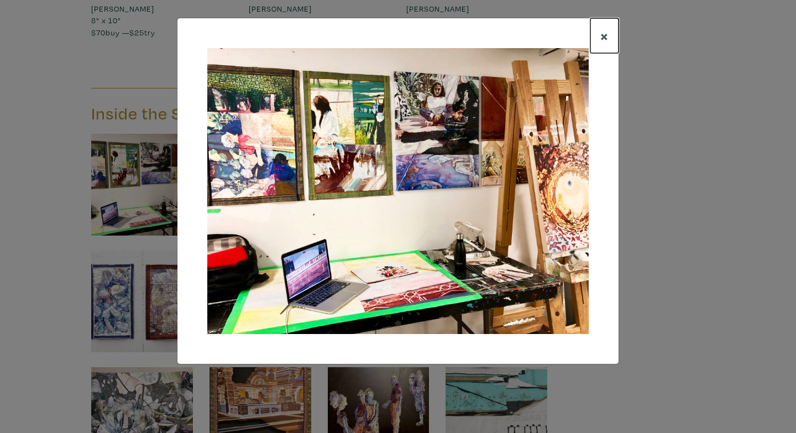
click at [604, 35] on span "×" at bounding box center [604, 35] width 8 height 19
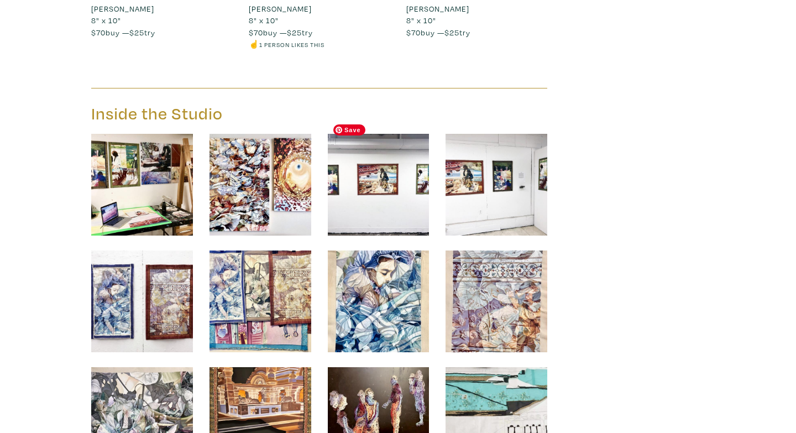
click at [385, 165] on img at bounding box center [379, 185] width 102 height 102
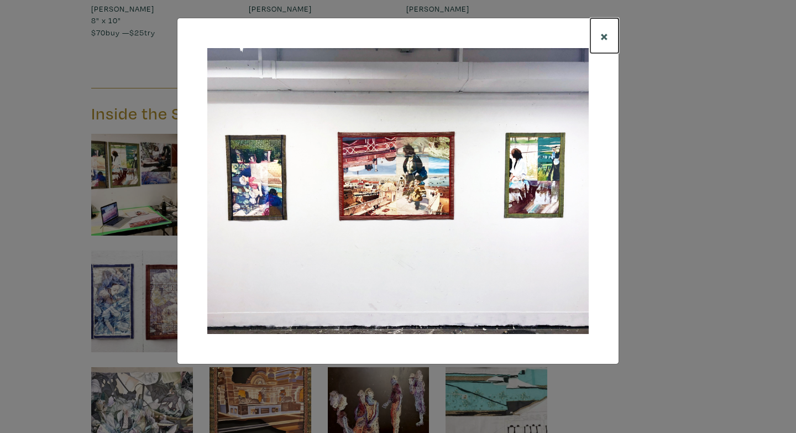
click at [604, 37] on span "×" at bounding box center [604, 35] width 8 height 19
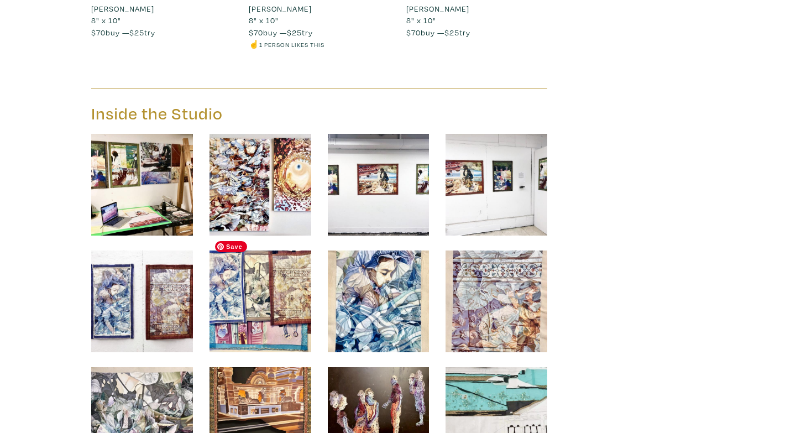
click at [261, 288] on img at bounding box center [261, 301] width 102 height 102
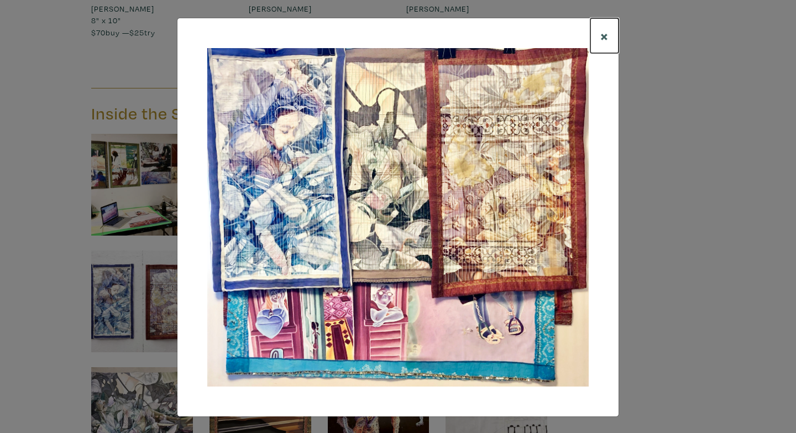
click at [607, 37] on span "×" at bounding box center [604, 35] width 8 height 19
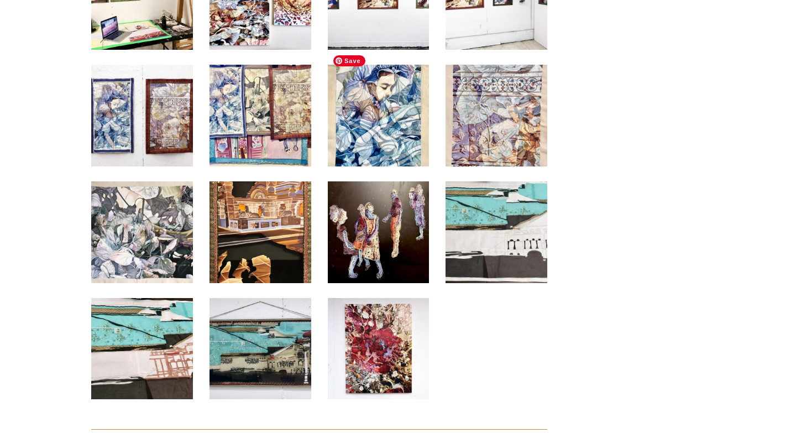
scroll to position [8328, 0]
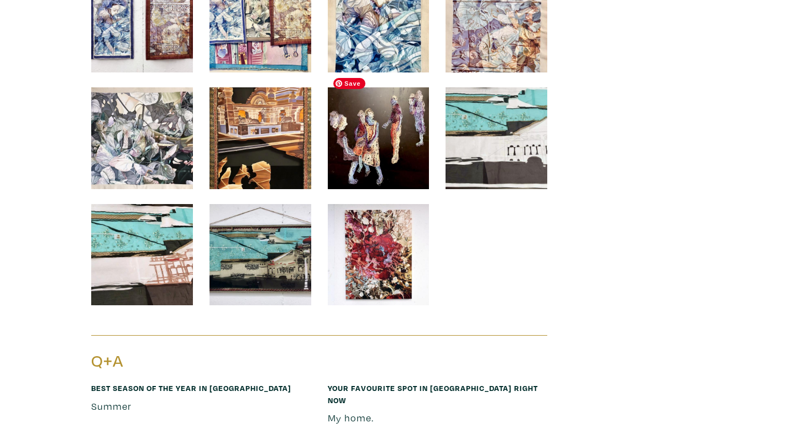
click at [389, 168] on img at bounding box center [379, 138] width 102 height 102
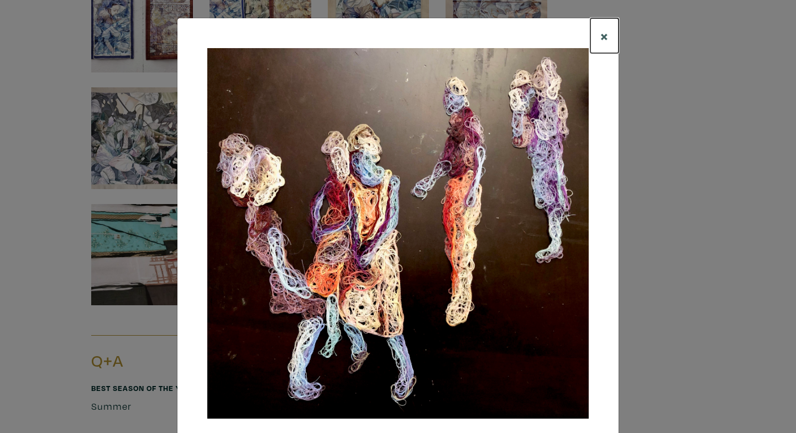
click at [605, 37] on span "×" at bounding box center [604, 35] width 8 height 19
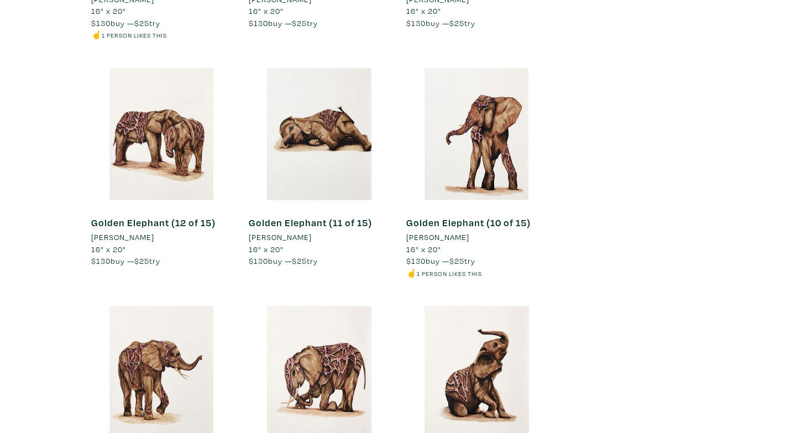
scroll to position [6037, 0]
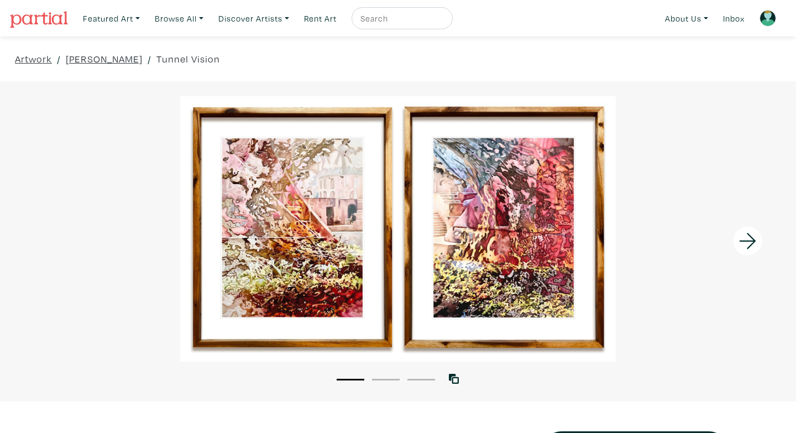
click at [743, 243] on icon at bounding box center [748, 241] width 38 height 30
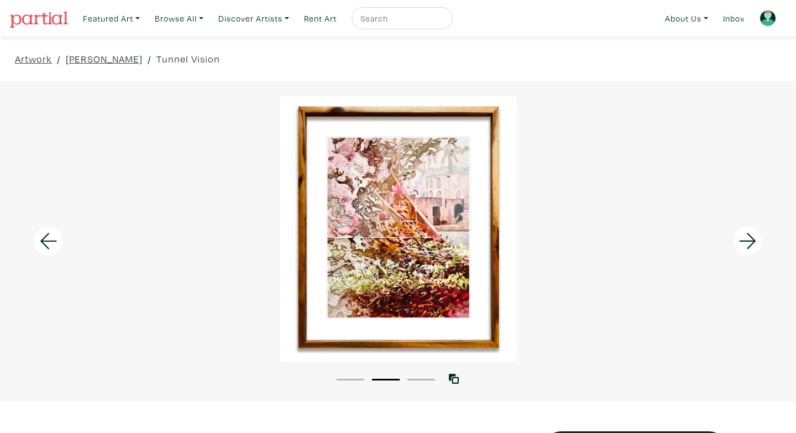
click at [743, 243] on icon at bounding box center [748, 241] width 38 height 30
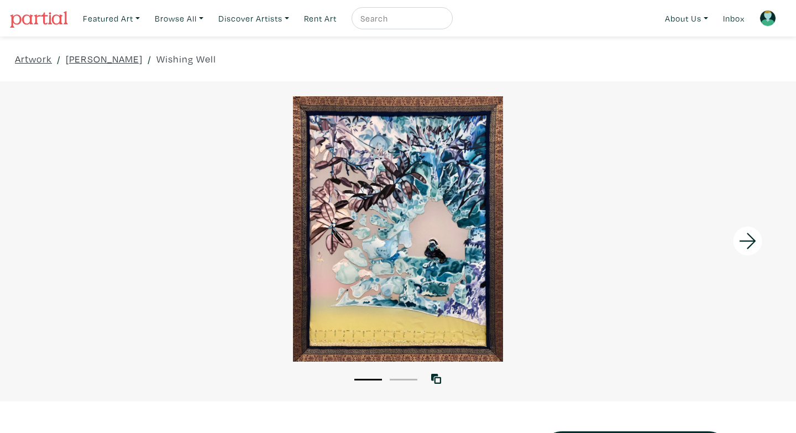
click at [740, 239] on icon at bounding box center [748, 241] width 38 height 30
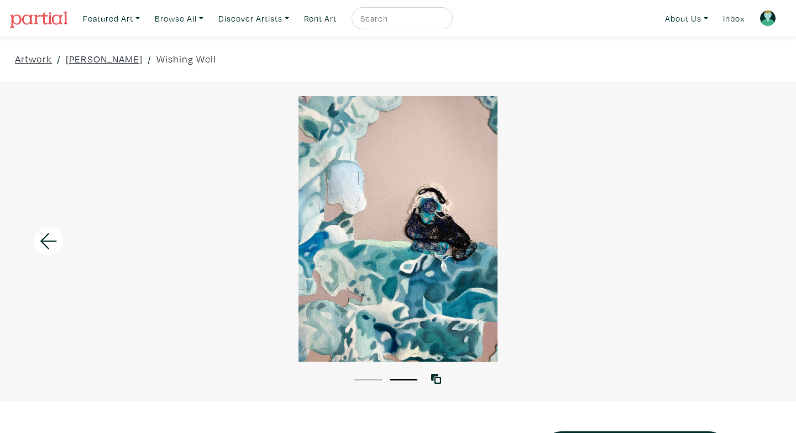
click at [55, 239] on icon at bounding box center [49, 241] width 38 height 30
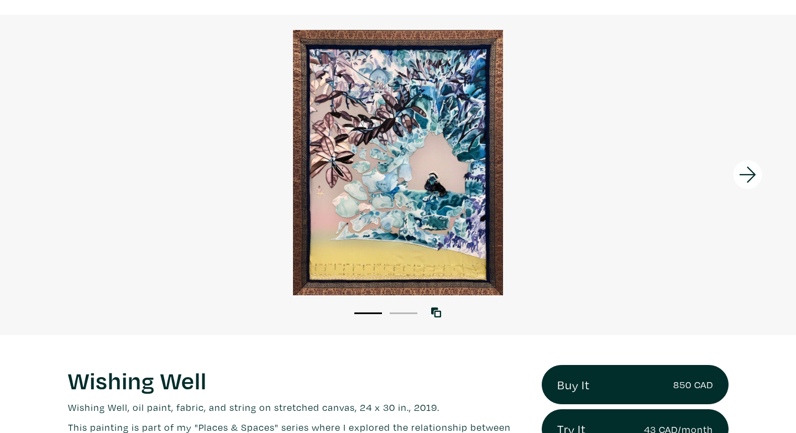
scroll to position [116, 0]
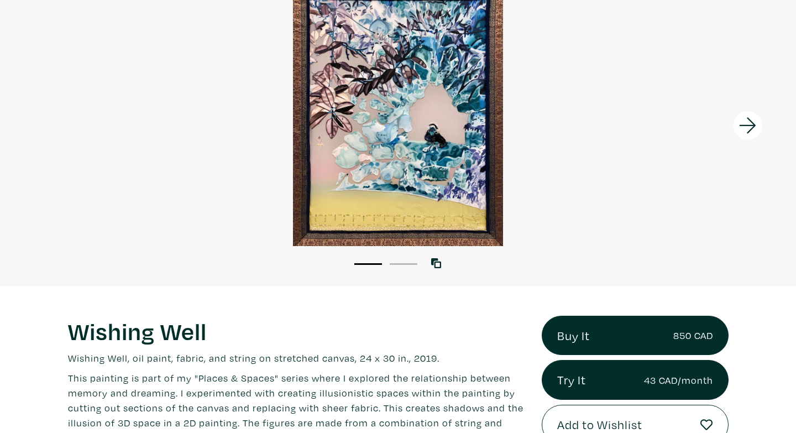
click at [742, 116] on icon at bounding box center [748, 126] width 38 height 30
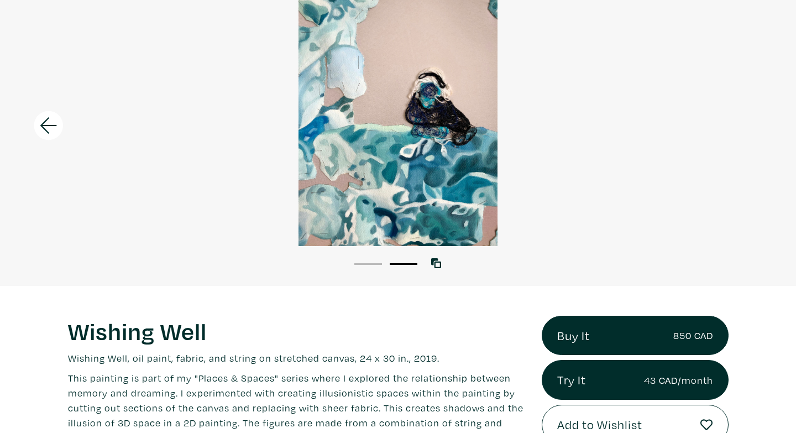
click at [54, 123] on icon at bounding box center [49, 126] width 38 height 30
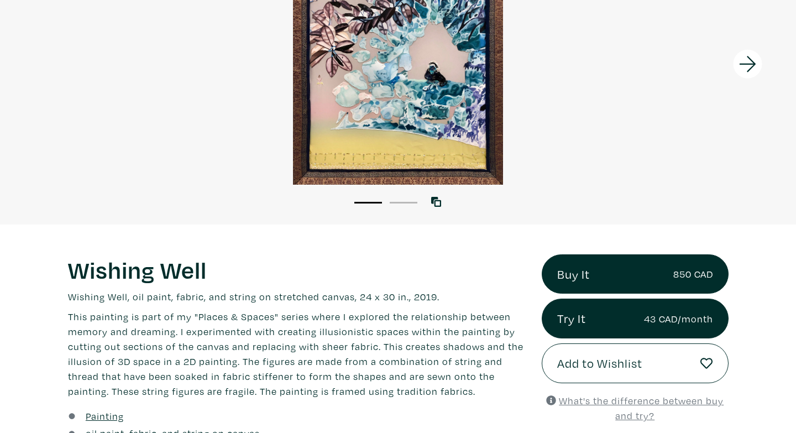
scroll to position [187, 0]
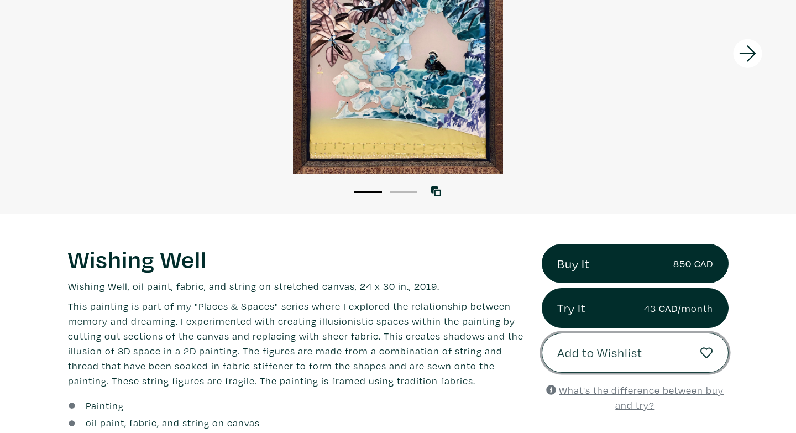
click at [676, 368] on button "Add to Wishlist" at bounding box center [635, 353] width 187 height 40
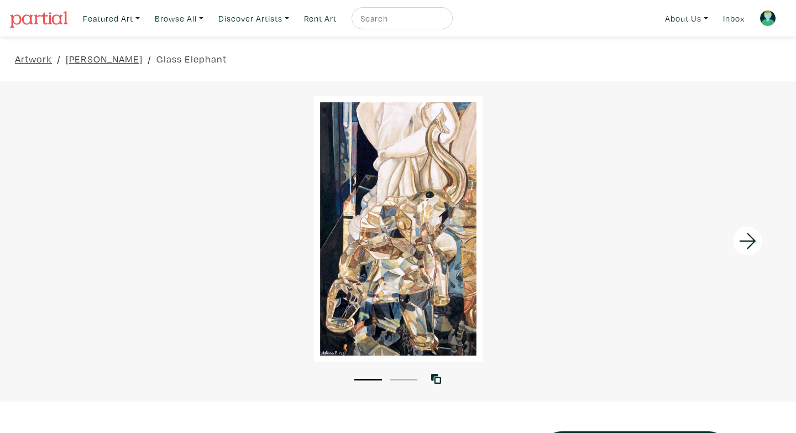
click at [748, 232] on icon at bounding box center [748, 241] width 38 height 30
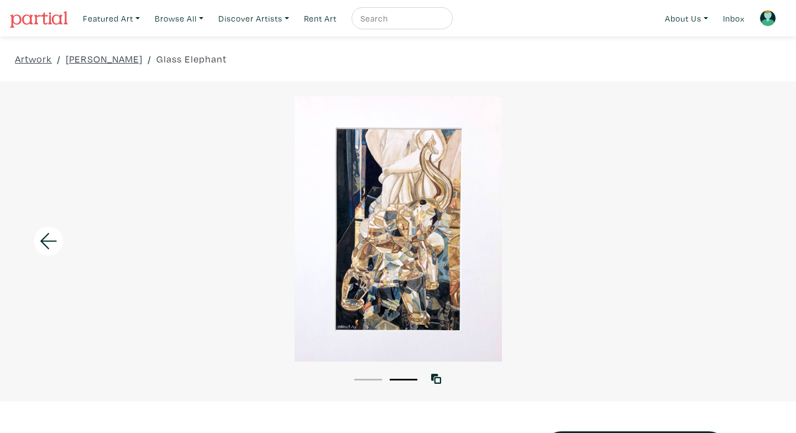
click at [42, 239] on icon at bounding box center [48, 241] width 17 height 16
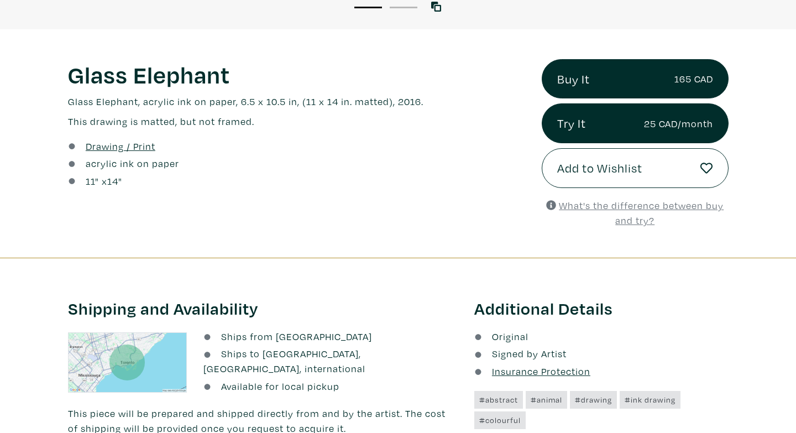
scroll to position [394, 0]
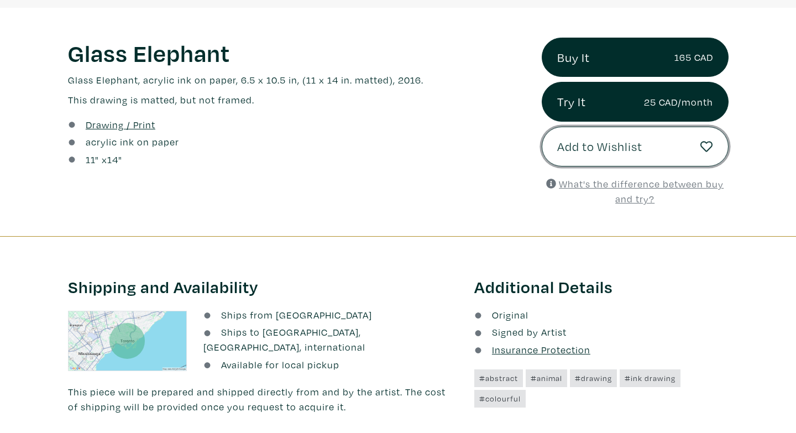
click at [577, 144] on span "Add to Wishlist" at bounding box center [599, 146] width 85 height 19
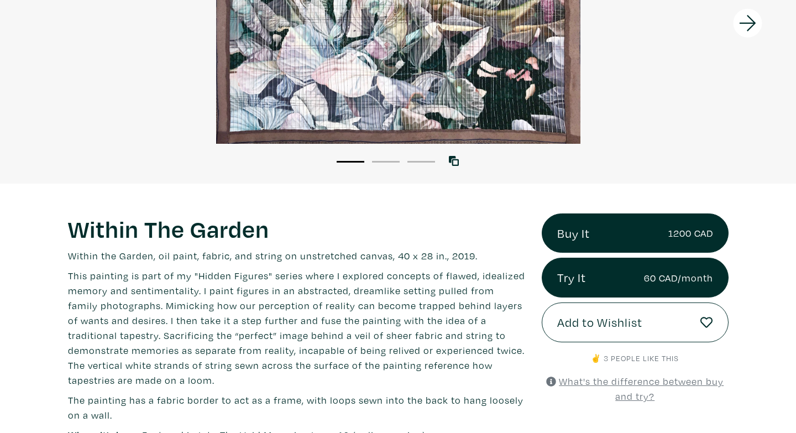
scroll to position [224, 0]
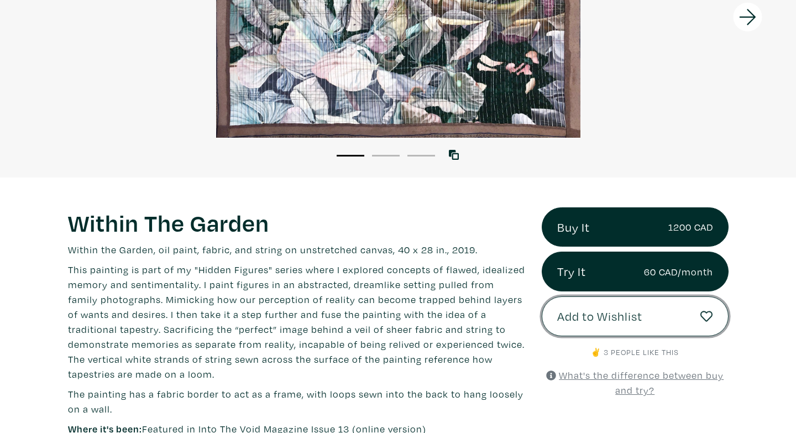
click at [577, 317] on span "Add to Wishlist" at bounding box center [599, 316] width 85 height 19
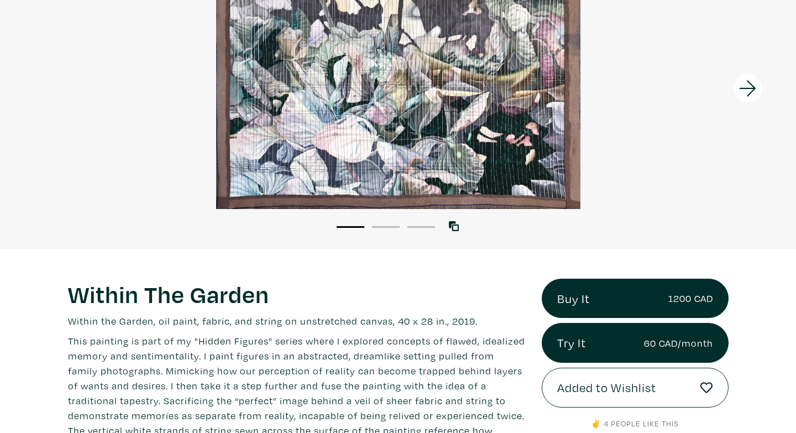
scroll to position [142, 0]
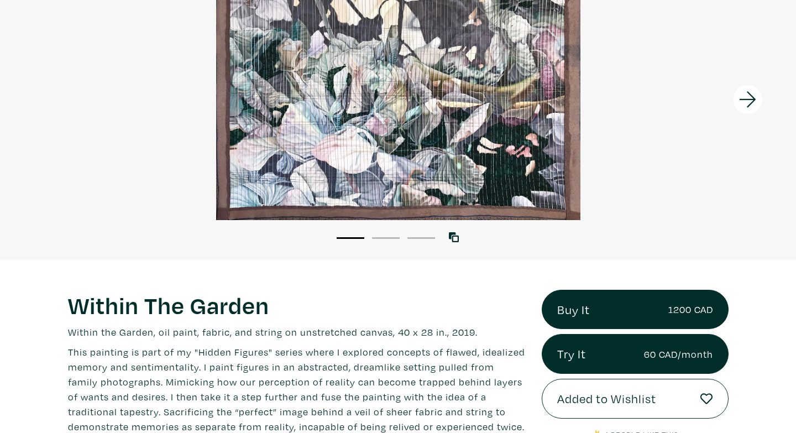
click at [739, 100] on icon at bounding box center [748, 100] width 38 height 30
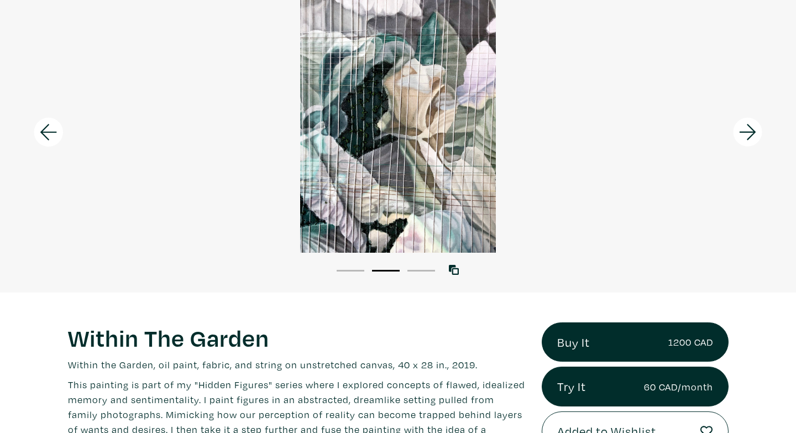
scroll to position [107, 0]
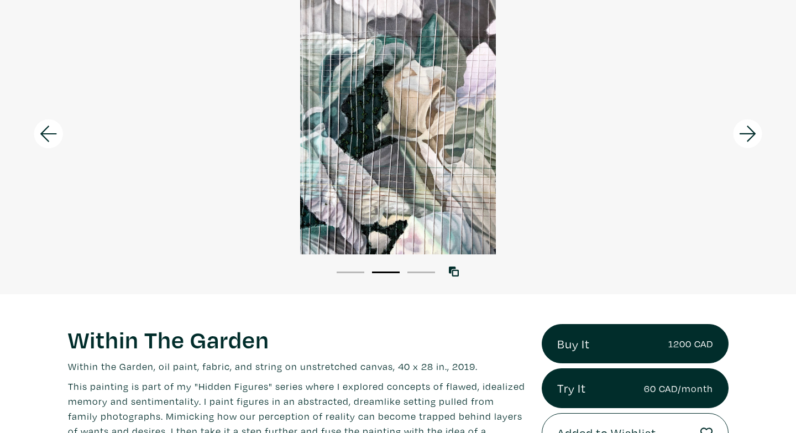
click at [751, 122] on icon at bounding box center [748, 134] width 38 height 30
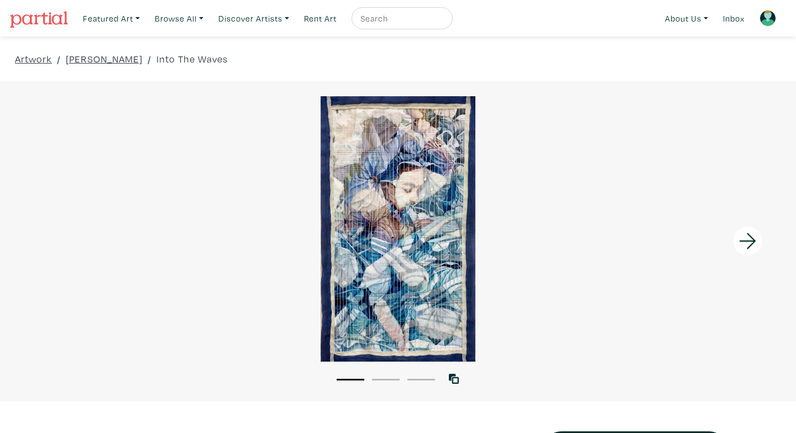
click at [759, 244] on icon at bounding box center [748, 241] width 38 height 30
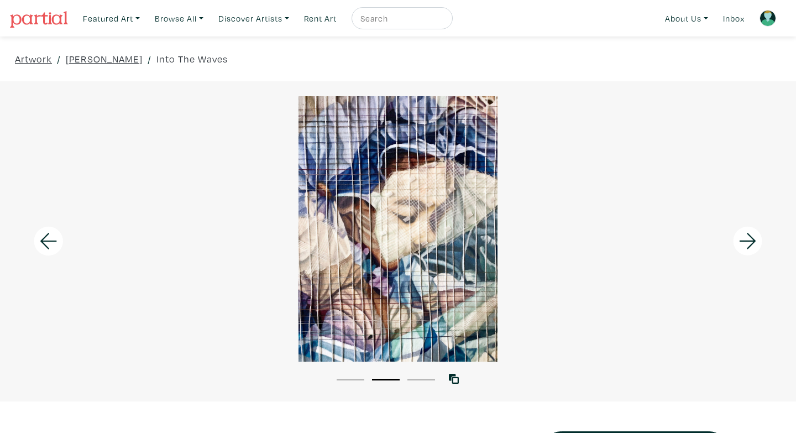
click at [759, 244] on icon at bounding box center [748, 241] width 38 height 30
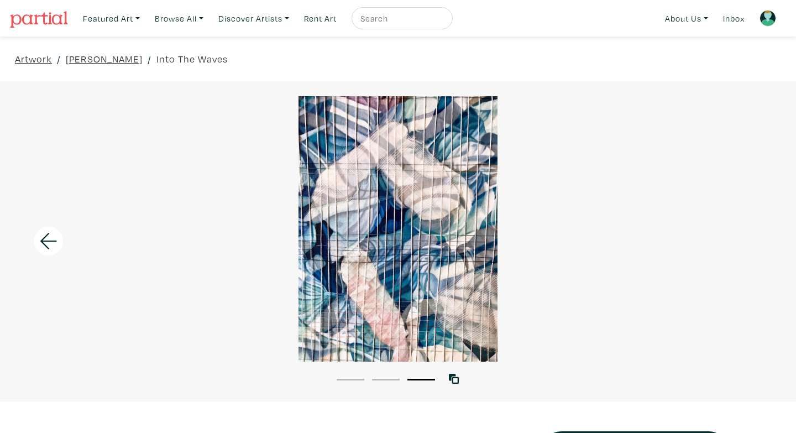
click at [70, 235] on div at bounding box center [99, 241] width 199 height 320
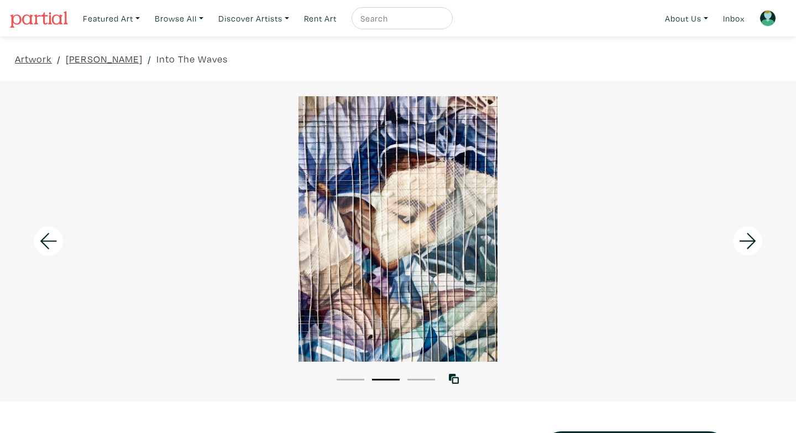
click at [70, 235] on div at bounding box center [99, 241] width 199 height 320
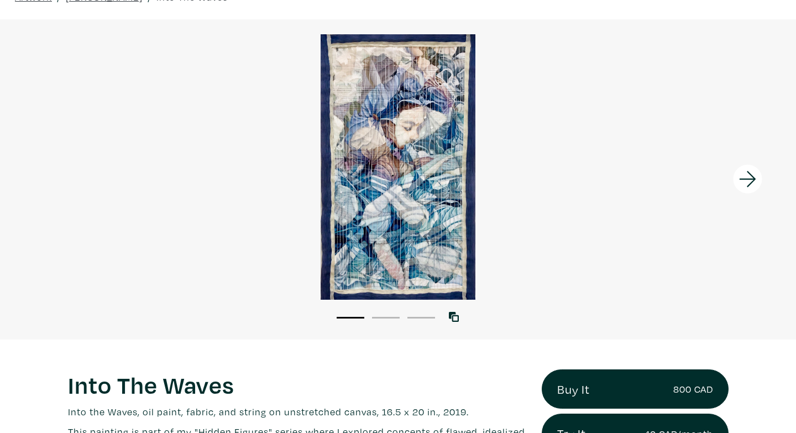
scroll to position [123, 0]
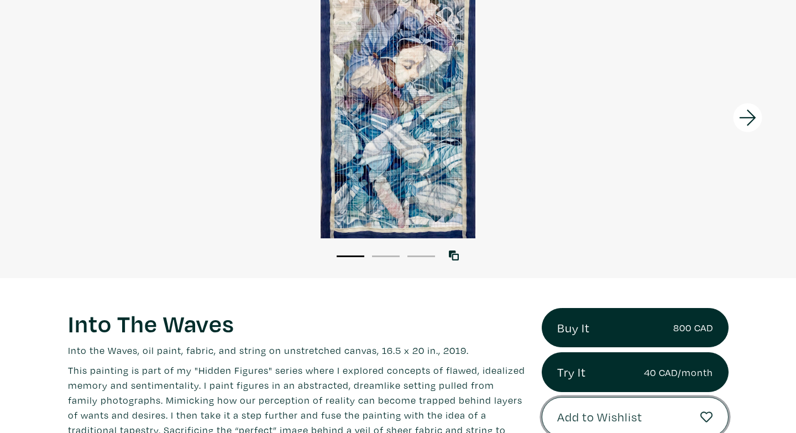
click at [572, 417] on span "Add to Wishlist" at bounding box center [599, 417] width 85 height 19
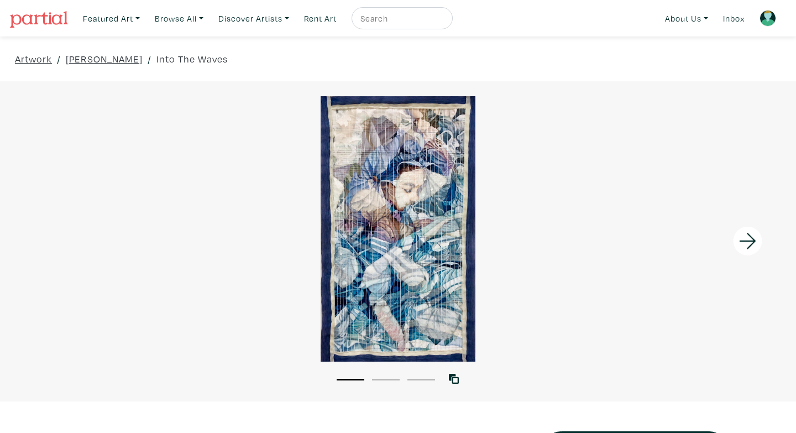
scroll to position [123, 0]
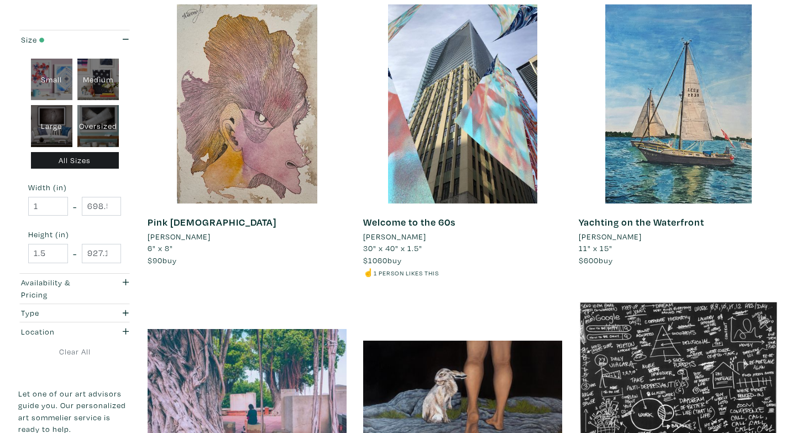
scroll to position [1378, 0]
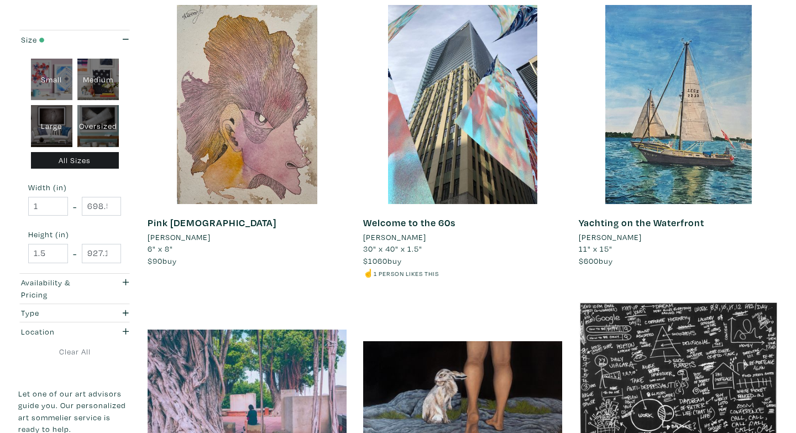
click at [195, 234] on li "Alina Karmadanova" at bounding box center [179, 237] width 63 height 12
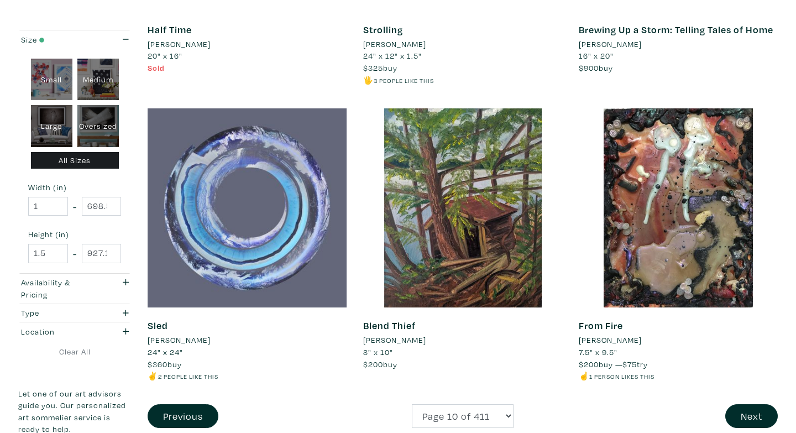
scroll to position [2164, 0]
click at [597, 336] on li "[PERSON_NAME]" at bounding box center [610, 339] width 63 height 12
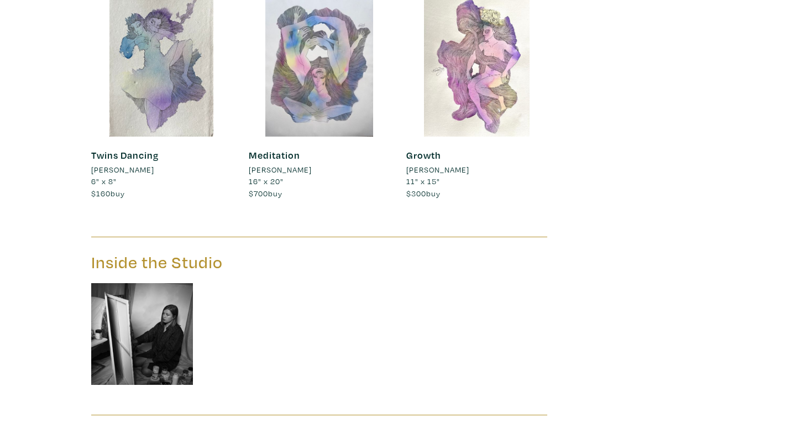
scroll to position [5113, 0]
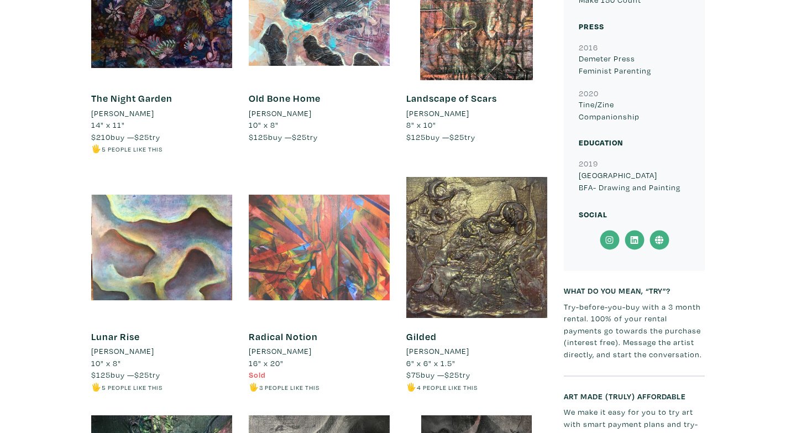
scroll to position [918, 0]
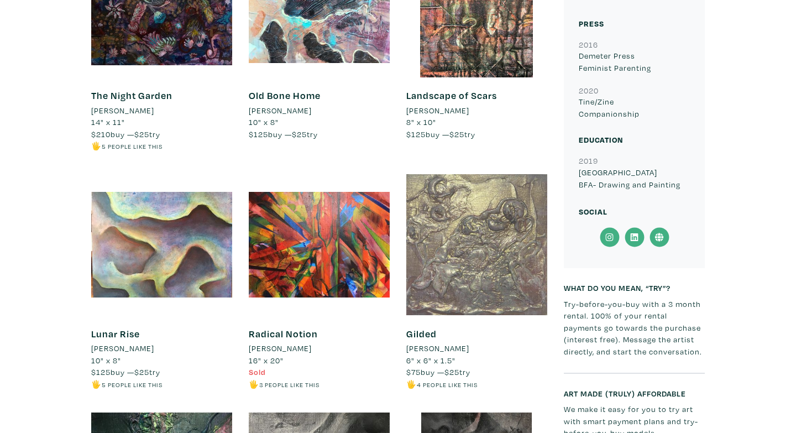
click at [505, 225] on div at bounding box center [476, 244] width 141 height 141
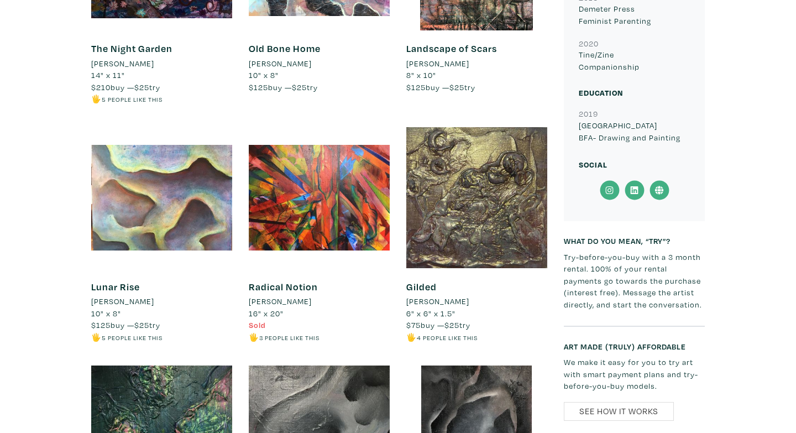
scroll to position [966, 0]
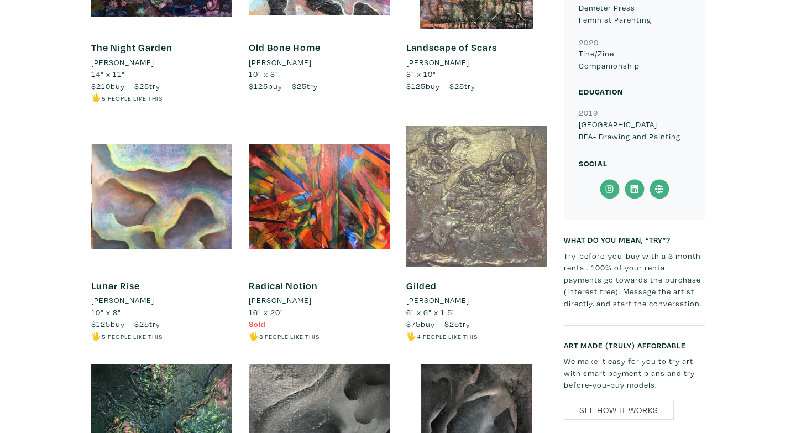
click at [436, 233] on div at bounding box center [476, 196] width 141 height 141
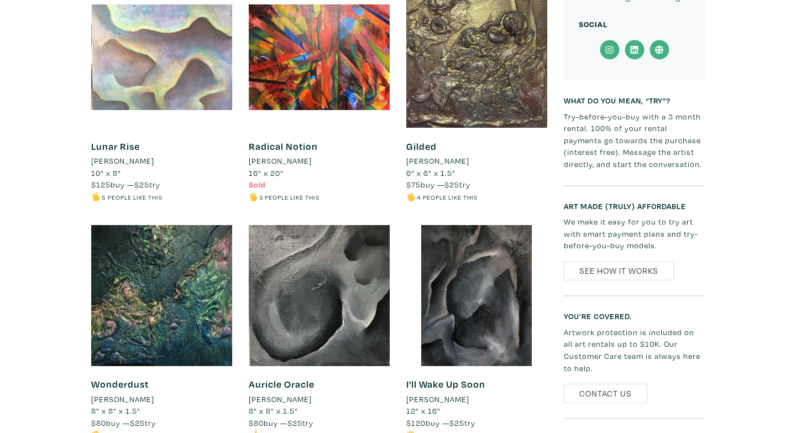
scroll to position [1131, 0]
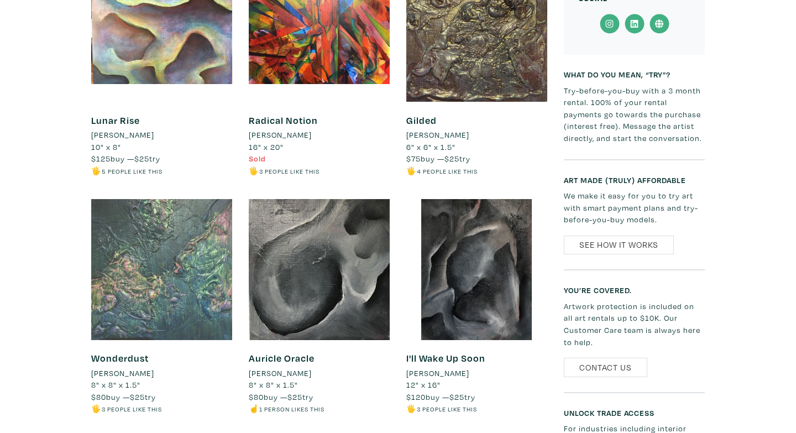
click at [162, 232] on div at bounding box center [161, 269] width 141 height 141
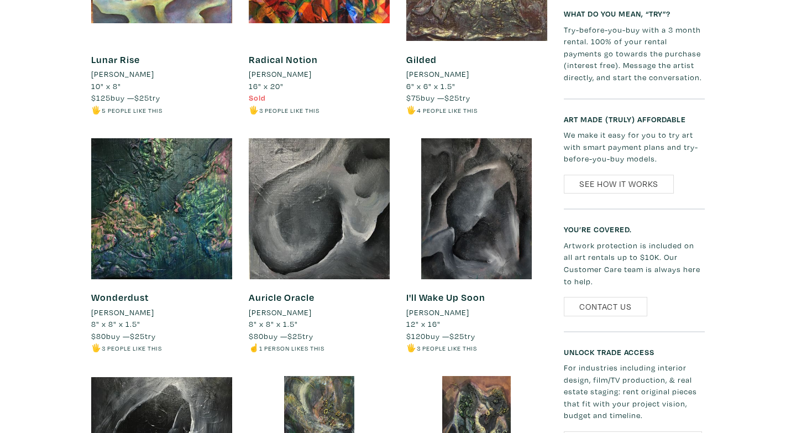
scroll to position [1193, 0]
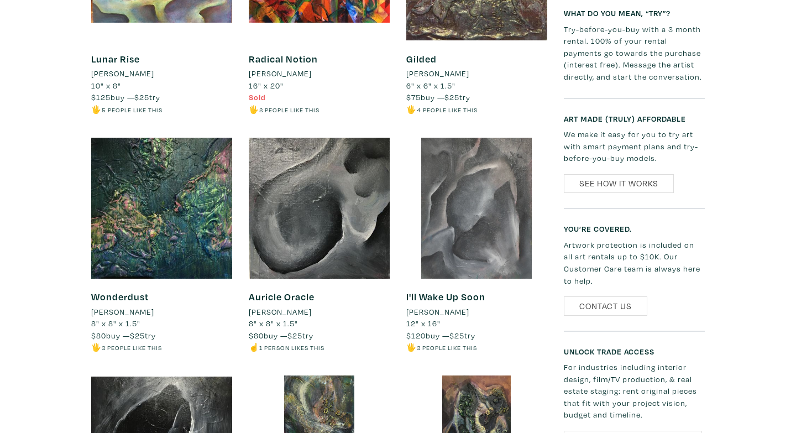
click at [445, 189] on div at bounding box center [476, 208] width 141 height 141
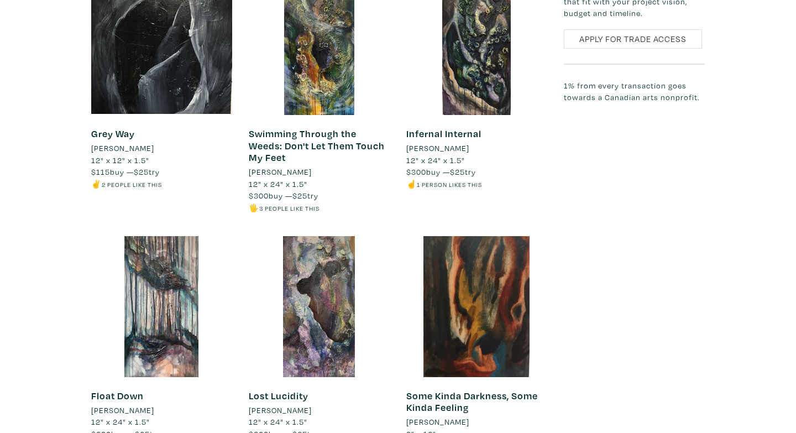
scroll to position [1596, 0]
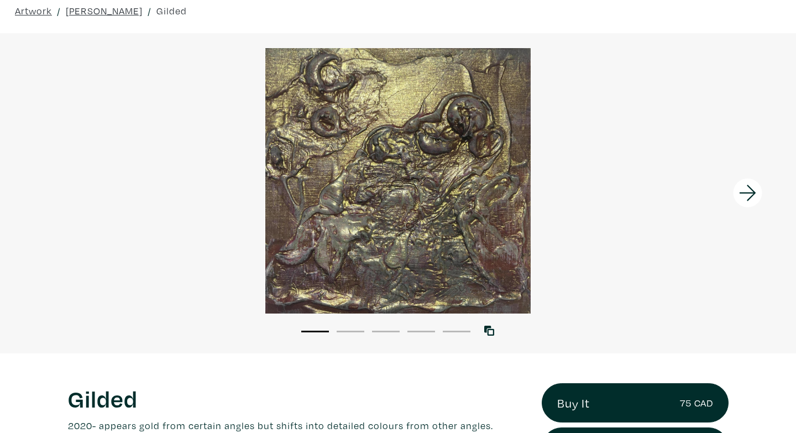
scroll to position [48, 0]
click at [761, 186] on icon at bounding box center [748, 194] width 38 height 30
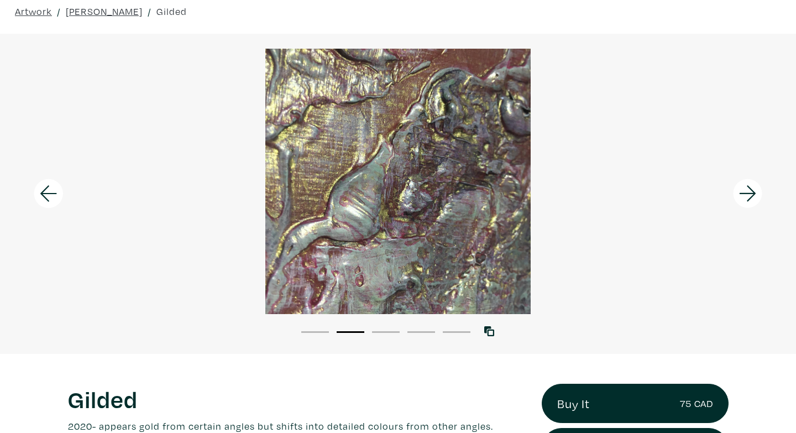
click at [761, 187] on icon at bounding box center [748, 194] width 38 height 30
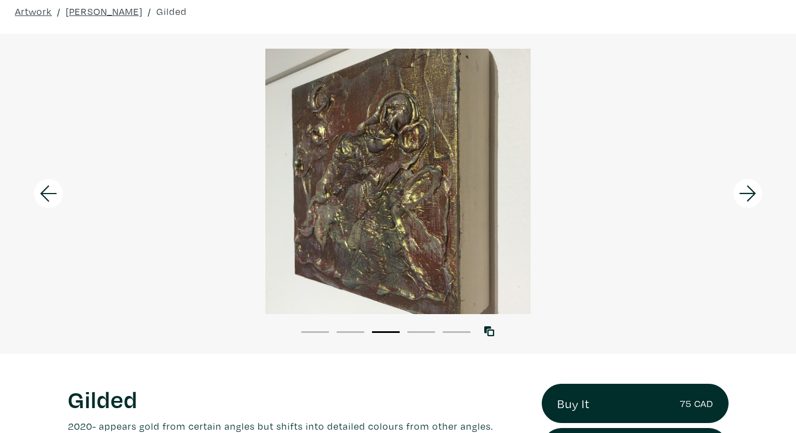
click at [761, 187] on icon at bounding box center [748, 194] width 38 height 30
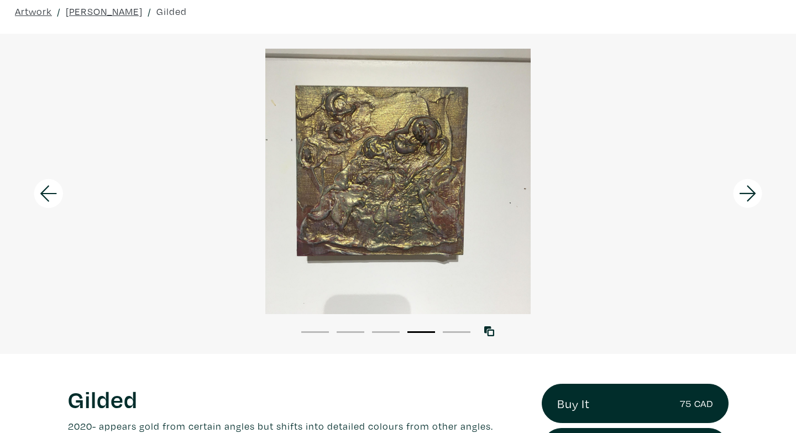
click at [761, 187] on icon at bounding box center [748, 194] width 38 height 30
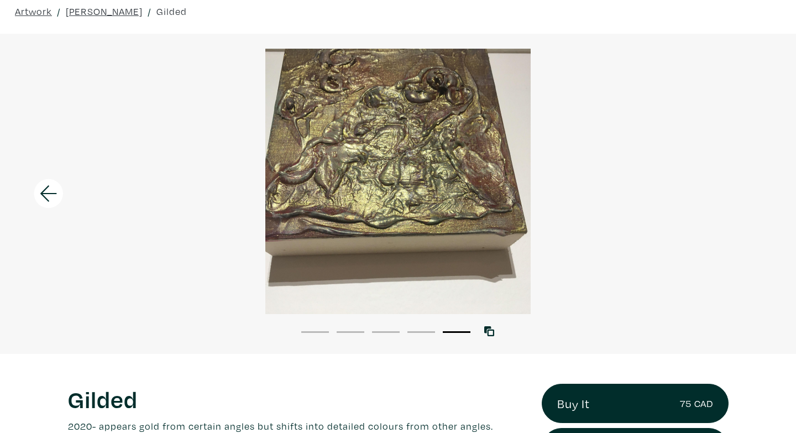
click at [761, 187] on div at bounding box center [398, 181] width 796 height 265
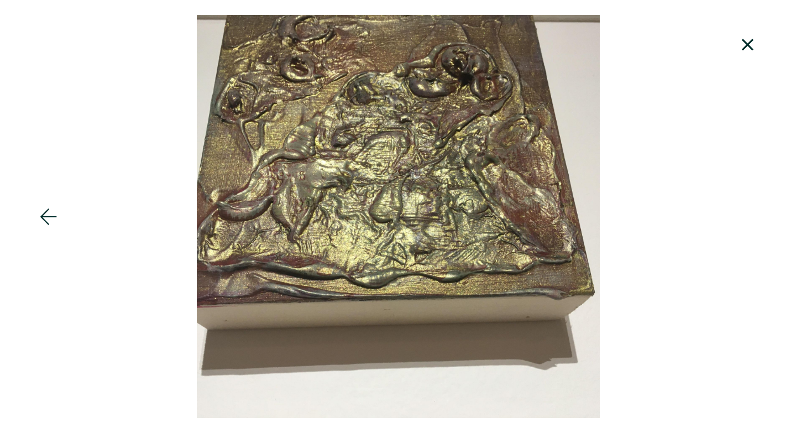
click at [746, 45] on icon at bounding box center [748, 45] width 38 height 30
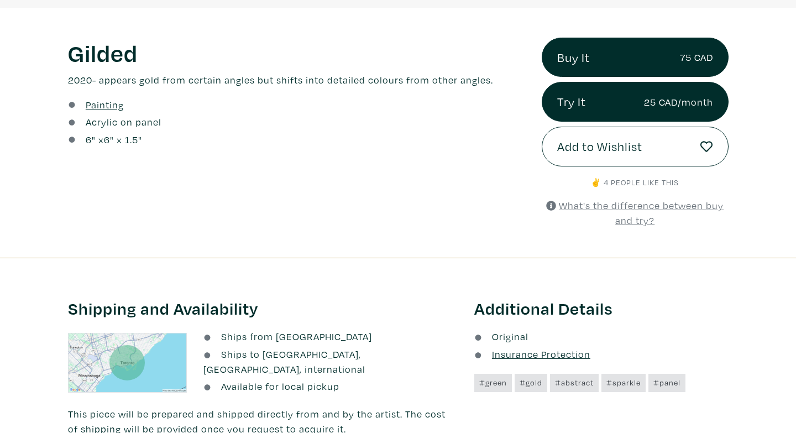
scroll to position [393, 0]
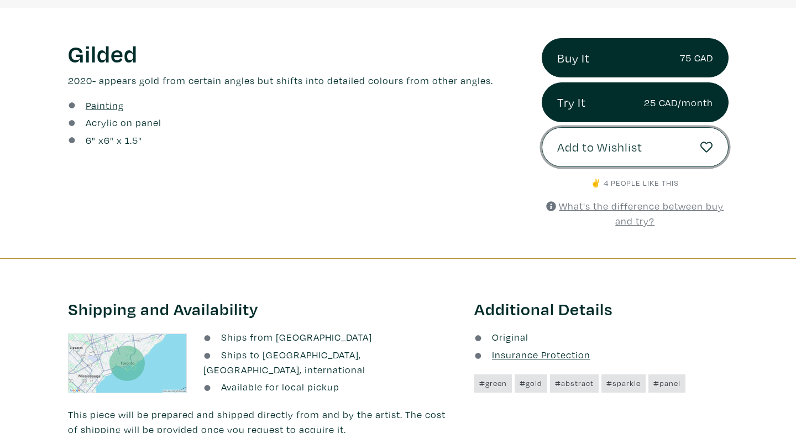
click at [574, 152] on span "Add to Wishlist" at bounding box center [599, 147] width 85 height 19
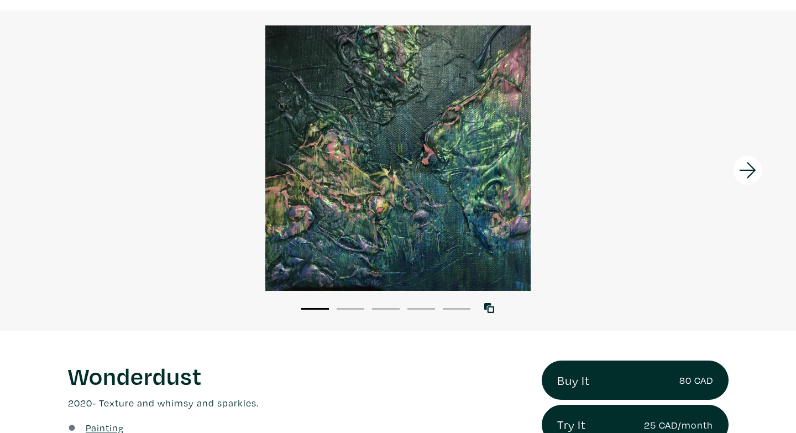
scroll to position [67, 0]
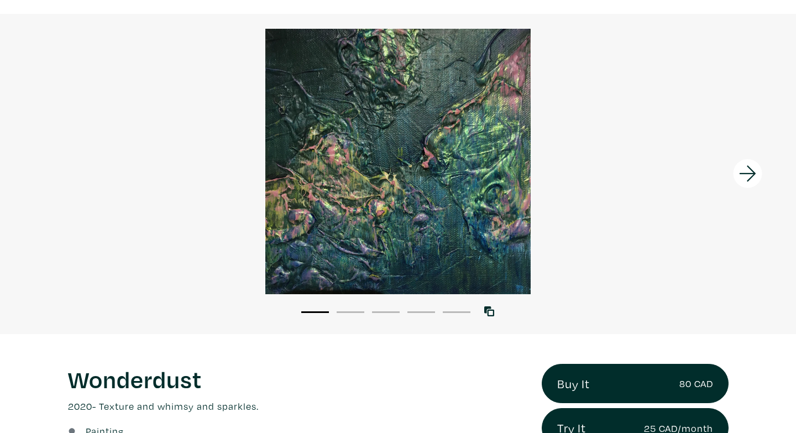
click at [753, 168] on icon at bounding box center [748, 174] width 38 height 30
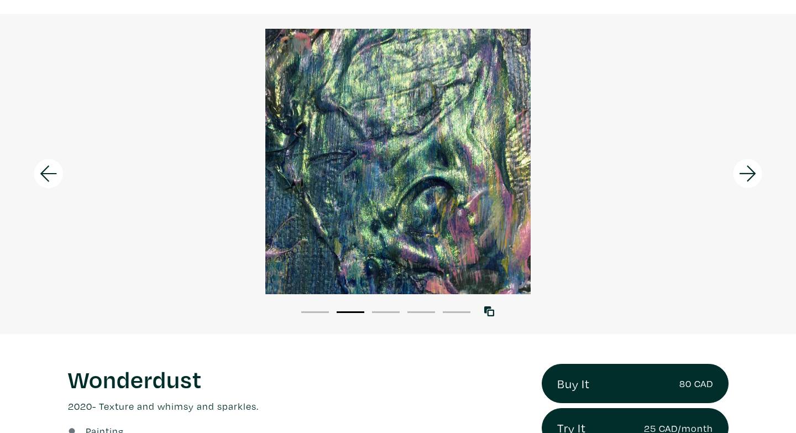
click at [753, 169] on icon at bounding box center [748, 174] width 38 height 30
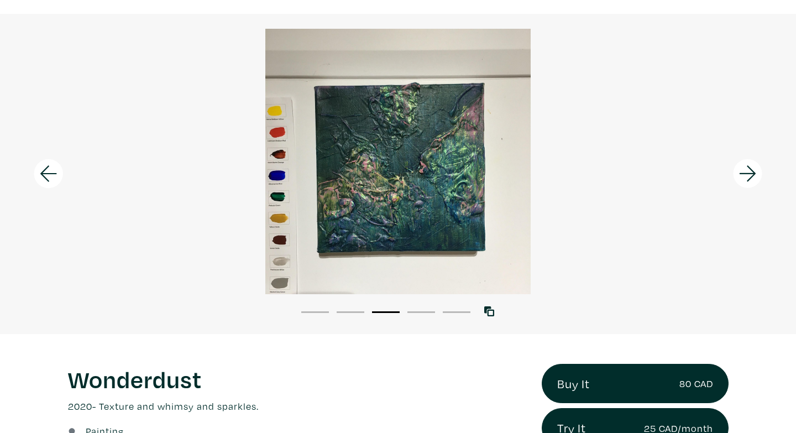
click at [753, 170] on icon at bounding box center [748, 174] width 38 height 30
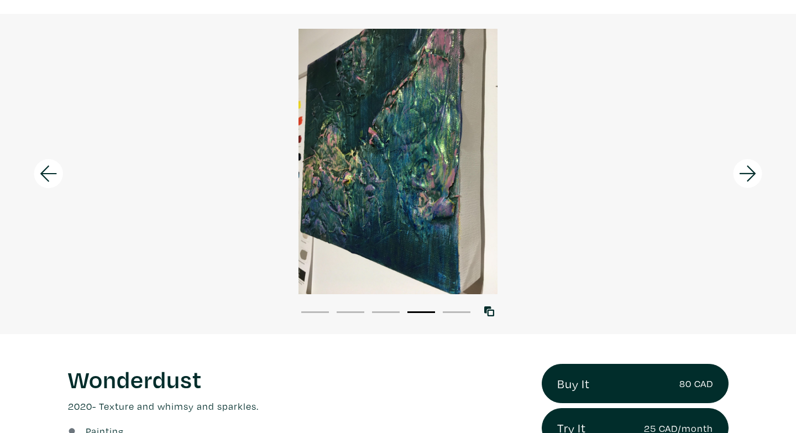
click at [754, 170] on icon at bounding box center [748, 174] width 38 height 30
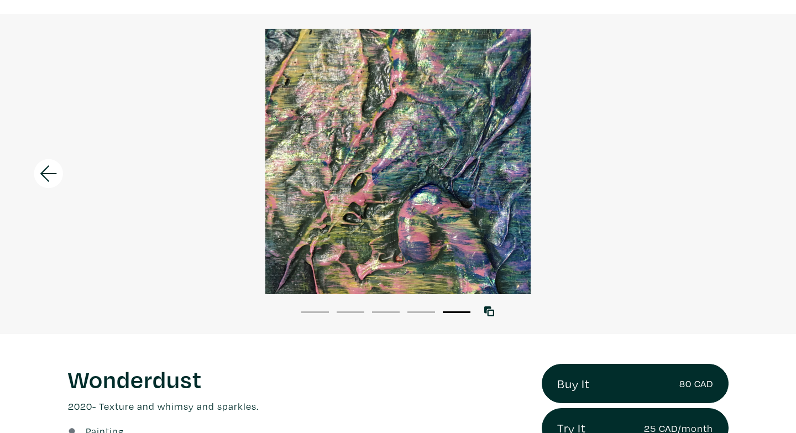
click at [754, 171] on div at bounding box center [398, 161] width 796 height 265
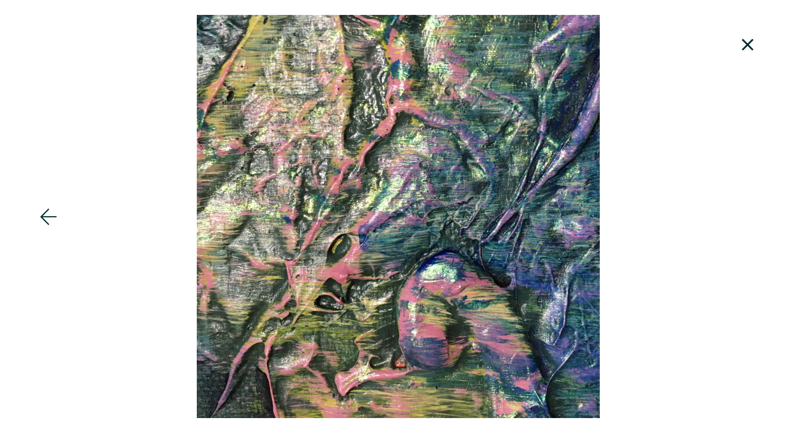
click at [751, 41] on icon at bounding box center [748, 45] width 12 height 12
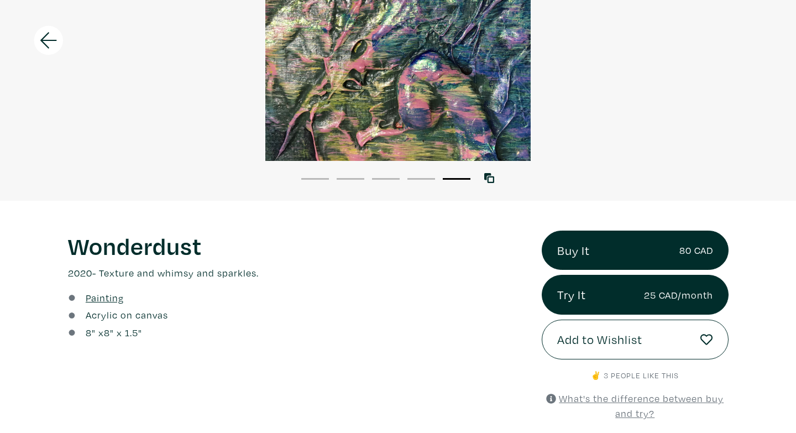
scroll to position [256, 0]
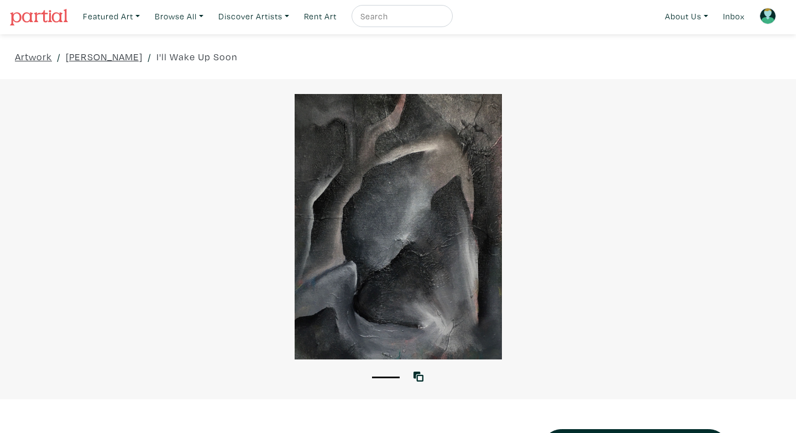
scroll to position [210, 0]
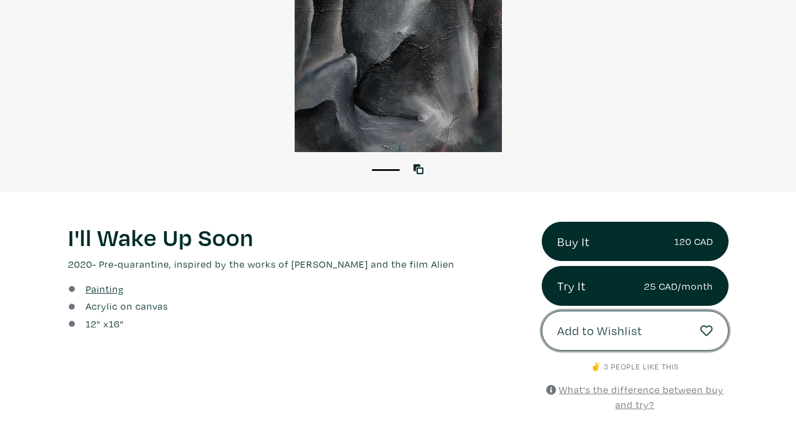
click at [572, 341] on button "Add to Wishlist" at bounding box center [635, 331] width 187 height 40
